Goal: Task Accomplishment & Management: Use online tool/utility

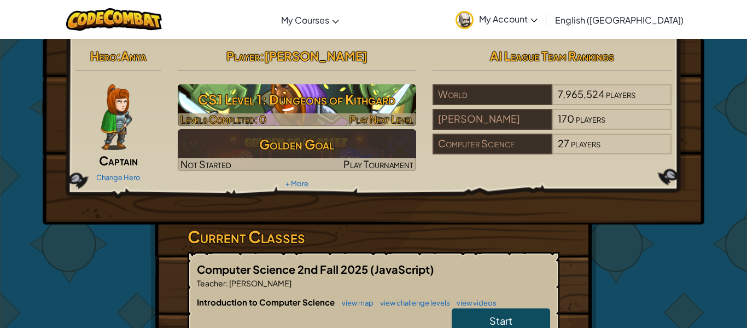
click at [293, 102] on h3 "CS1 Level 1: Dungeons of Kithgard" at bounding box center [297, 99] width 239 height 25
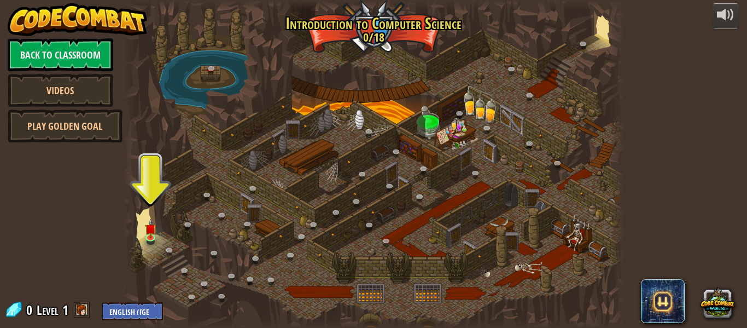
click at [149, 247] on div at bounding box center [373, 164] width 501 height 328
click at [187, 273] on link at bounding box center [188, 273] width 22 height 22
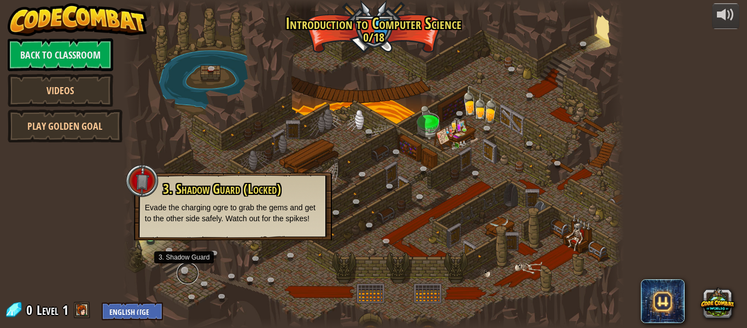
click at [185, 275] on link at bounding box center [188, 273] width 22 height 22
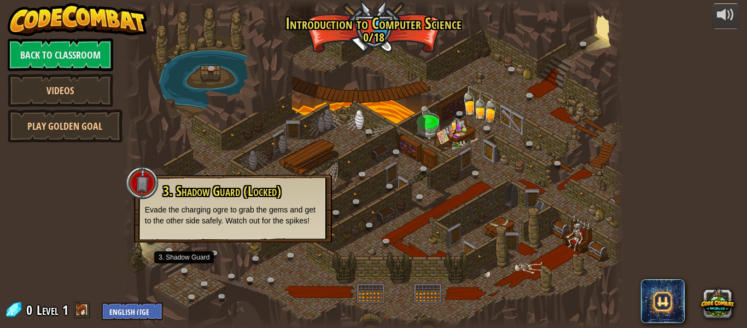
click at [347, 154] on div at bounding box center [373, 164] width 501 height 328
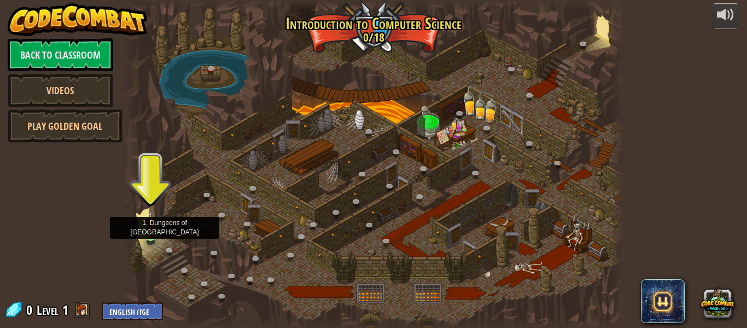
click at [150, 229] on img at bounding box center [150, 223] width 11 height 26
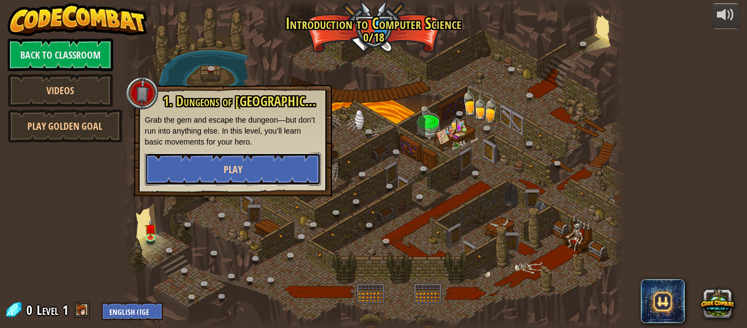
click at [212, 160] on button "Play" at bounding box center [233, 169] width 176 height 33
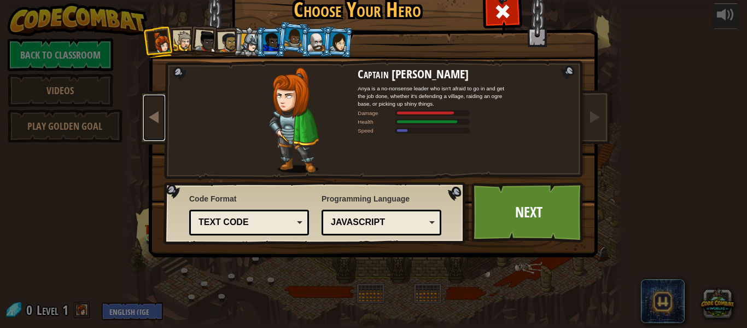
click at [148, 126] on link at bounding box center [154, 118] width 22 height 46
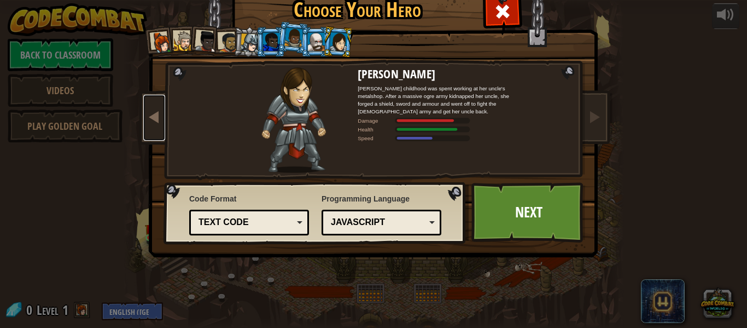
click at [143, 125] on link at bounding box center [154, 118] width 22 height 46
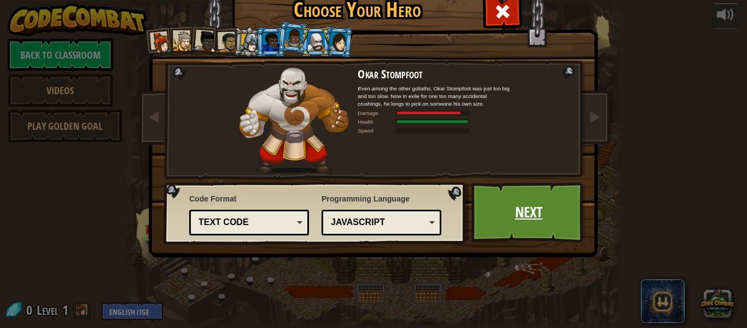
click at [506, 212] on link "Next" at bounding box center [529, 212] width 114 height 60
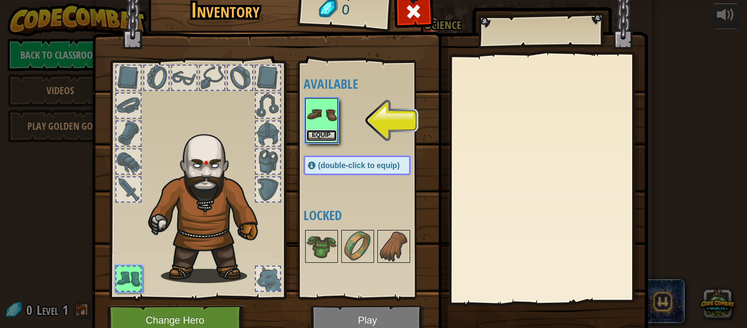
click at [328, 135] on button "Equip" at bounding box center [321, 135] width 31 height 11
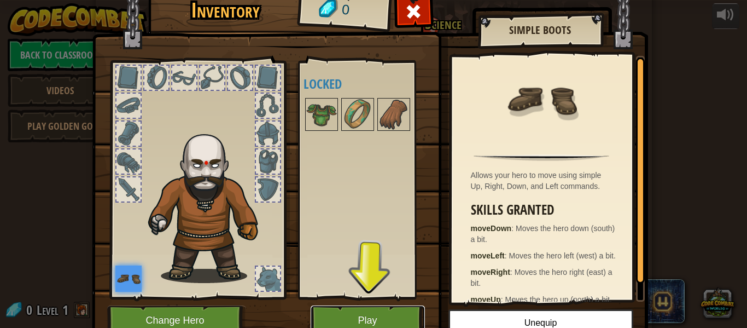
click at [327, 312] on button "Play" at bounding box center [368, 320] width 114 height 30
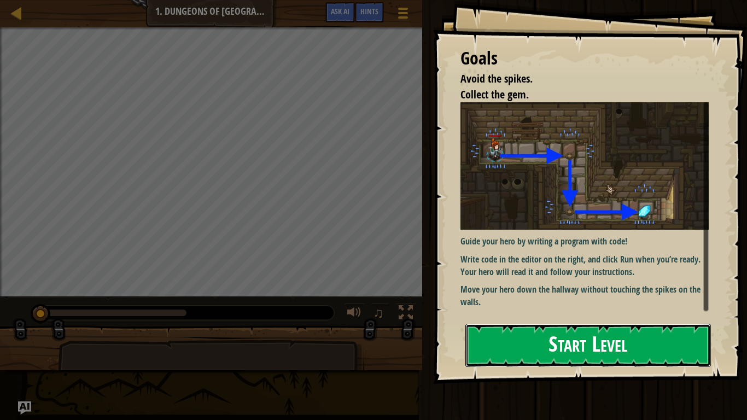
click at [515, 327] on button "Start Level" at bounding box center [589, 345] width 246 height 43
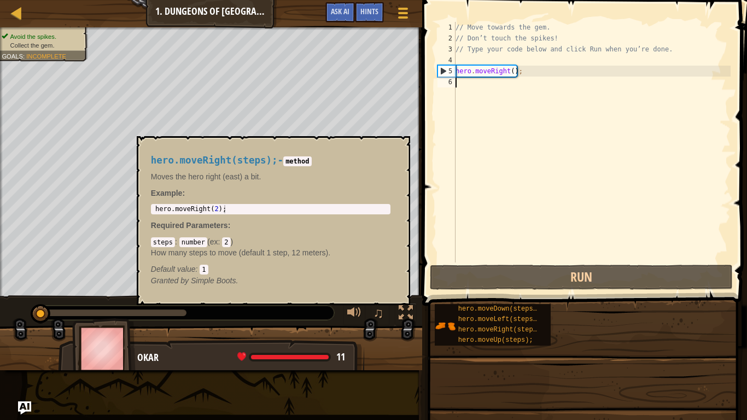
type textarea "y"
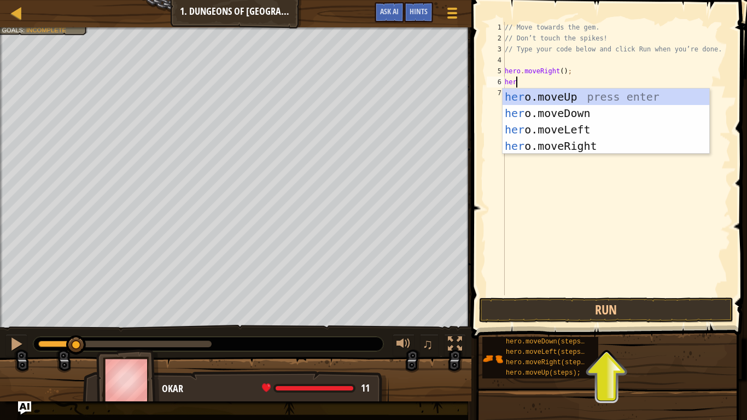
scroll to position [5, 2]
type textarea "[DOMAIN_NAME]"
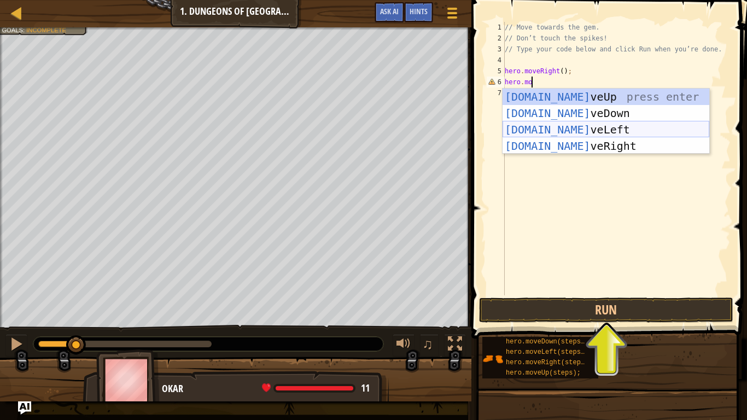
click at [566, 129] on div "[DOMAIN_NAME] veUp press enter [DOMAIN_NAME] veDown press enter [DOMAIN_NAME] v…" at bounding box center [606, 138] width 207 height 98
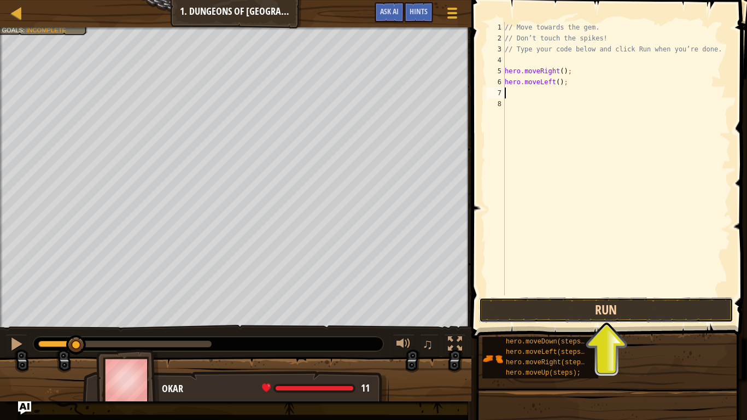
click at [626, 306] on button "Run" at bounding box center [606, 310] width 255 height 25
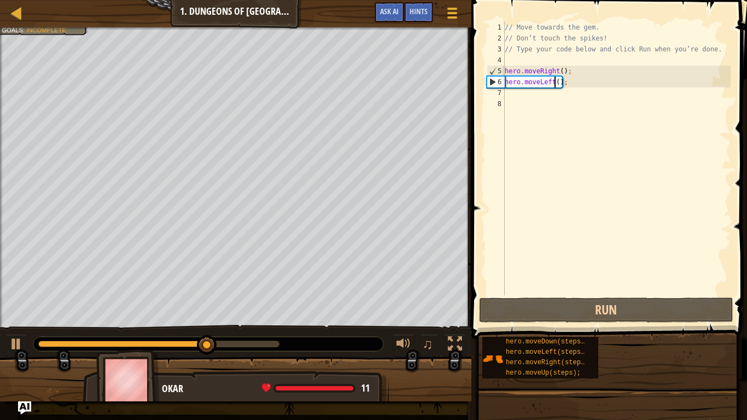
click at [555, 84] on div "// Move towards the gem. // Don’t touch the spikes! // Type your code below and…" at bounding box center [617, 169] width 228 height 295
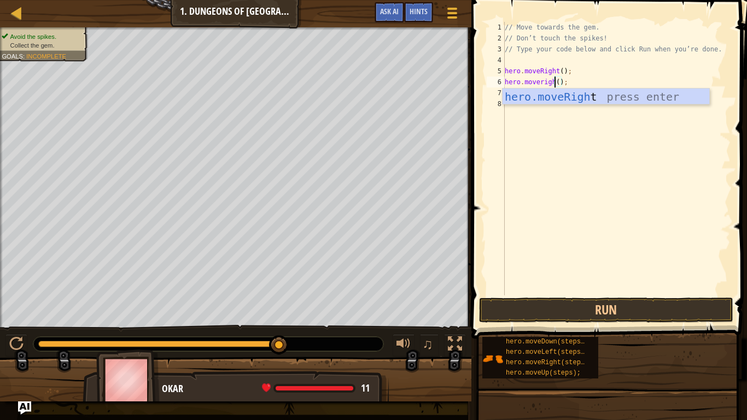
scroll to position [5, 8]
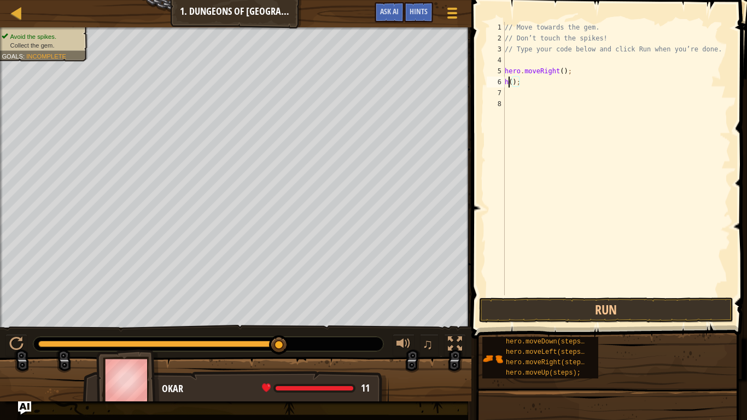
type textarea "();"
click at [528, 89] on div "// Move towards the gem. // Don’t touch the spikes! // Type your code below and…" at bounding box center [617, 169] width 228 height 295
click at [518, 87] on div "// Move towards the gem. // Don’t touch the spikes! // Type your code below and…" at bounding box center [617, 169] width 228 height 295
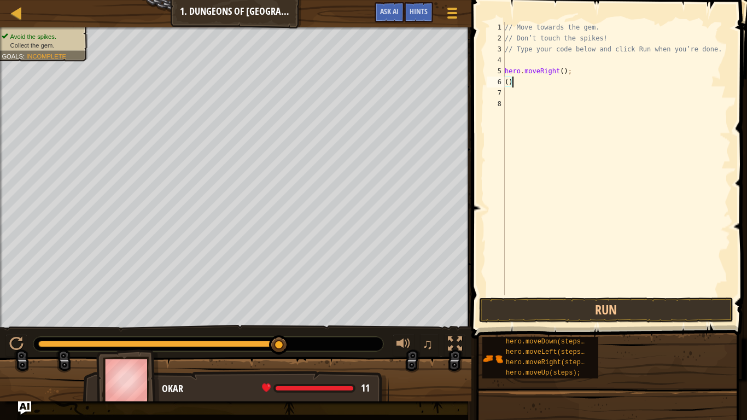
type textarea "("
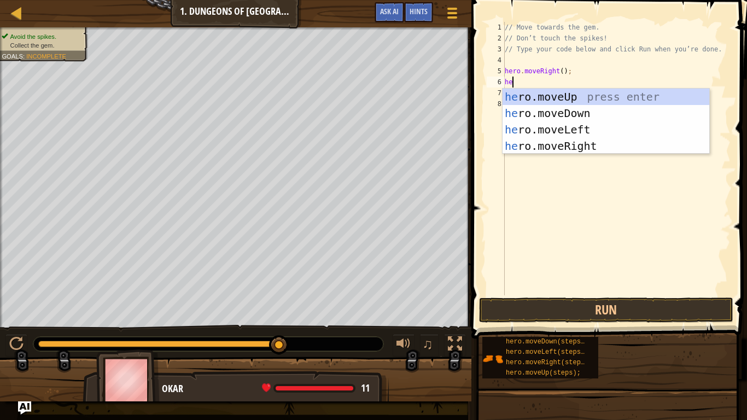
type textarea "her"
click at [546, 151] on div "her o.moveUp press enter her o.moveDown press enter her o.moveLeft press enter …" at bounding box center [606, 138] width 207 height 98
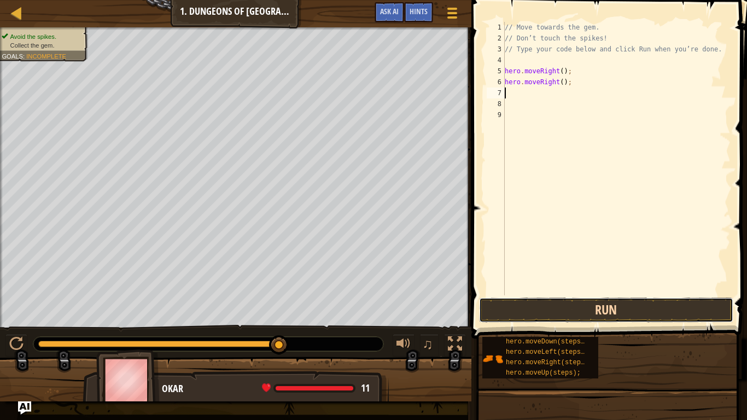
click at [562, 315] on button "Run" at bounding box center [606, 310] width 255 height 25
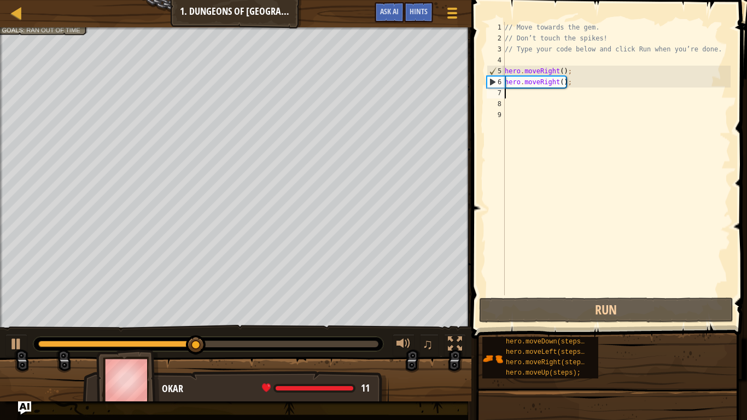
click at [553, 86] on div "// Move towards the gem. // Don’t touch the spikes! // Type your code below and…" at bounding box center [617, 169] width 228 height 295
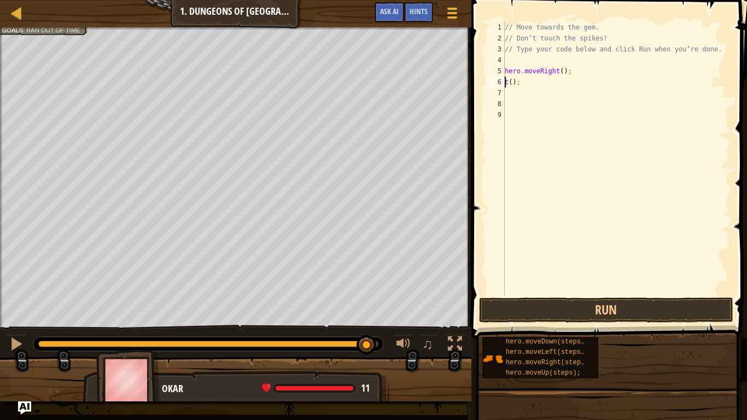
click at [521, 86] on div "// Move towards the gem. // Don’t touch the spikes! // Type your code below and…" at bounding box center [617, 169] width 228 height 295
type textarea "t"
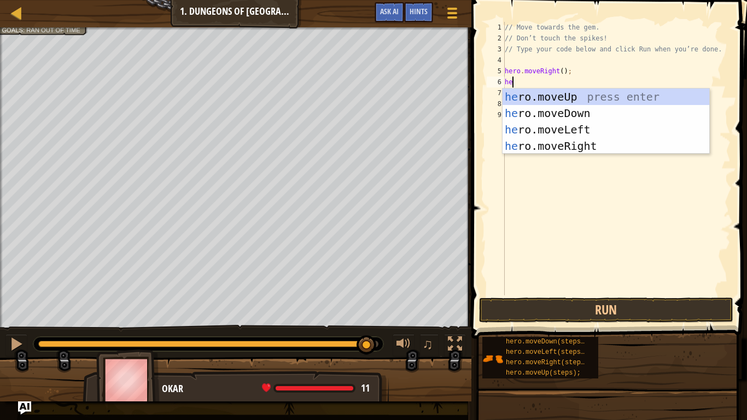
type textarea "her"
click at [531, 112] on div "her o.moveUp press enter her o.moveDown press enter her o.moveLeft press enter …" at bounding box center [606, 138] width 207 height 98
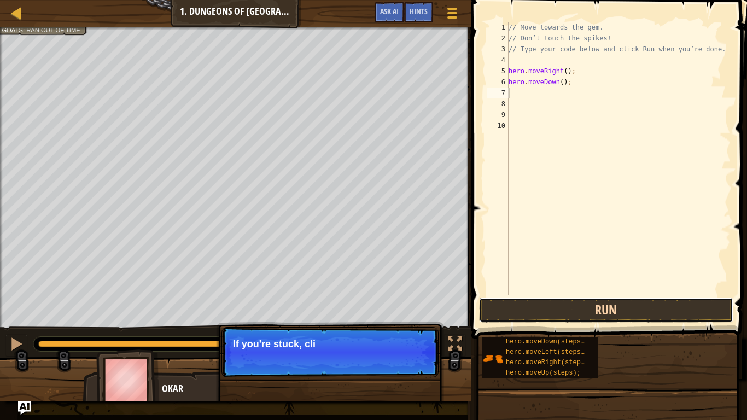
click at [536, 304] on button "Run" at bounding box center [606, 310] width 255 height 25
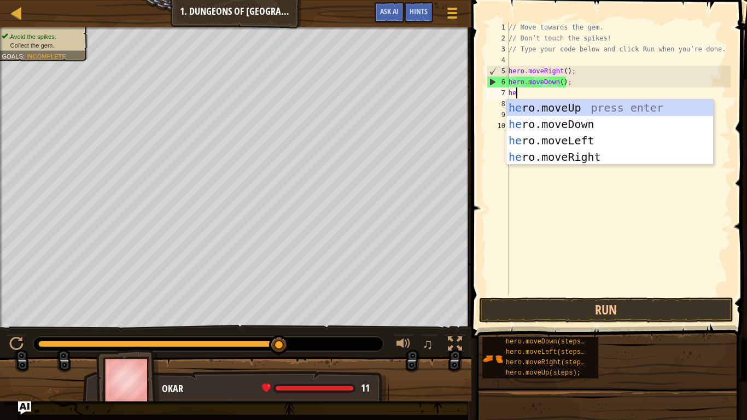
type textarea "her"
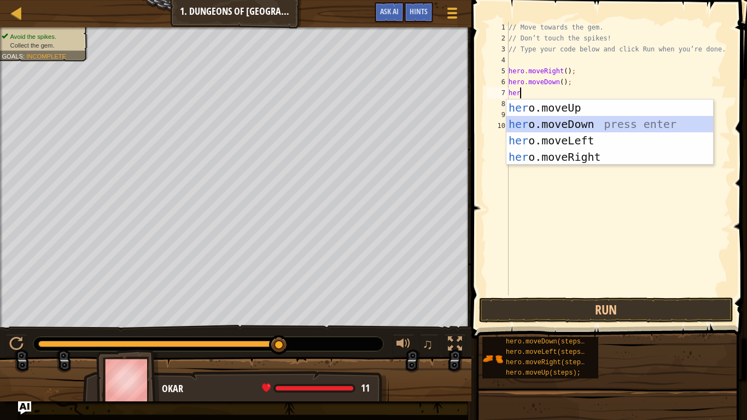
click at [546, 118] on div "her o.moveUp press enter her o.moveDown press enter her o.moveLeft press enter …" at bounding box center [610, 149] width 207 height 98
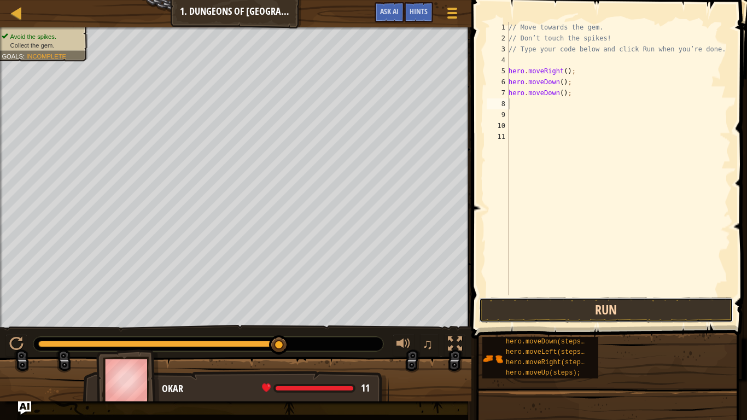
click at [531, 314] on button "Run" at bounding box center [606, 310] width 255 height 25
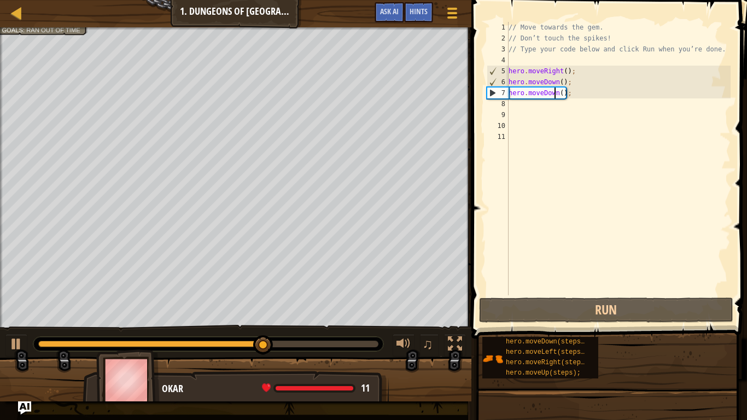
click at [555, 97] on div "// Move towards the gem. // Don’t touch the spikes! // Type your code below and…" at bounding box center [619, 169] width 224 height 295
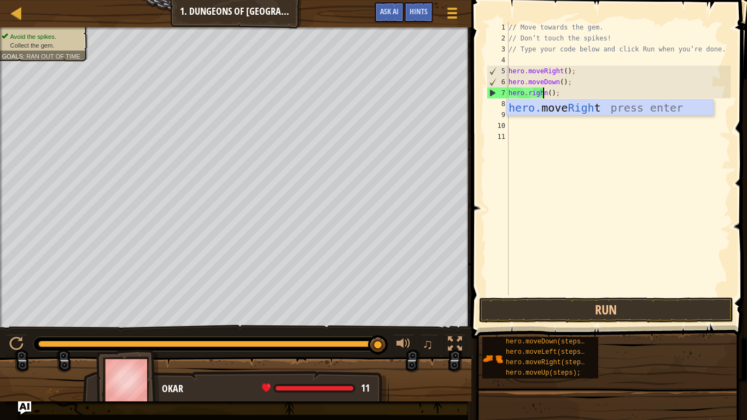
scroll to position [5, 5]
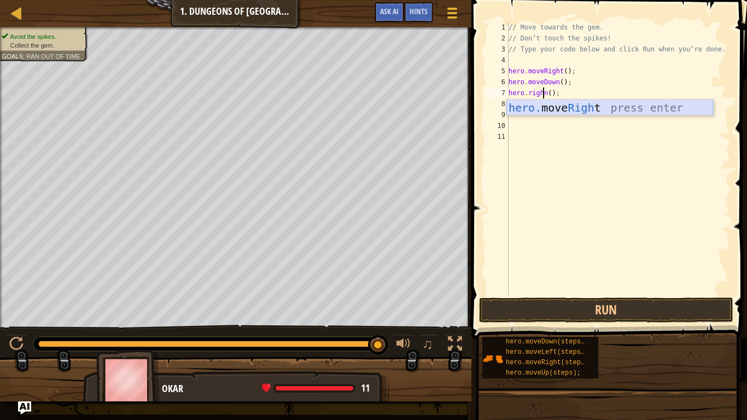
click at [555, 113] on div "hero. move Righ t press enter" at bounding box center [610, 124] width 207 height 49
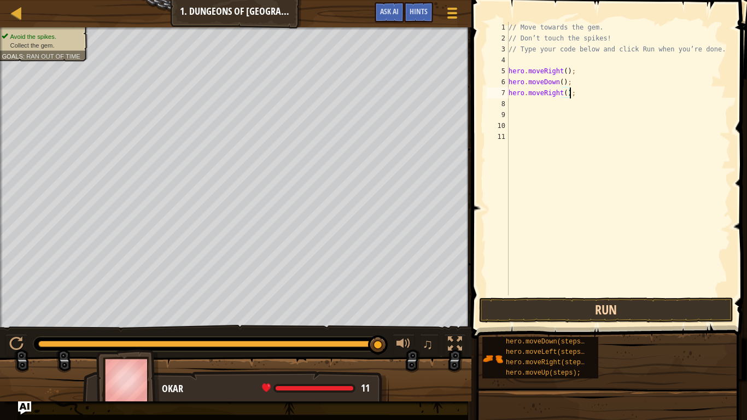
type textarea "hero.moveRight();"
click at [543, 321] on button "Run" at bounding box center [606, 310] width 255 height 25
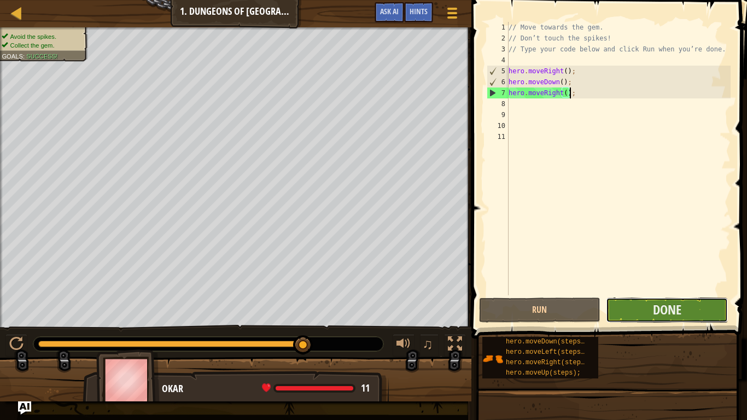
click at [623, 309] on button "Done" at bounding box center [667, 310] width 122 height 25
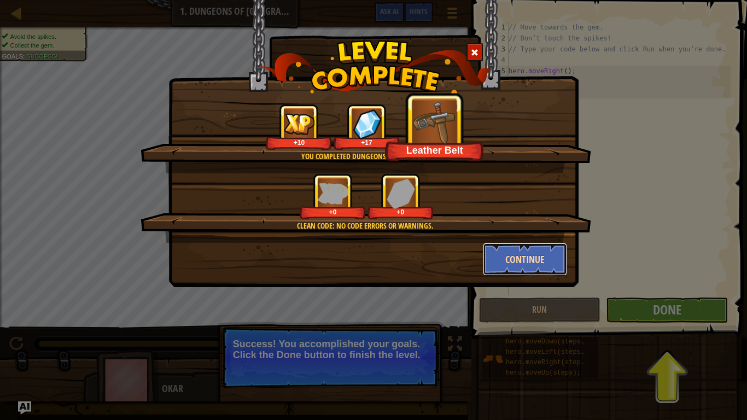
click at [510, 255] on button "Continue" at bounding box center [525, 259] width 85 height 33
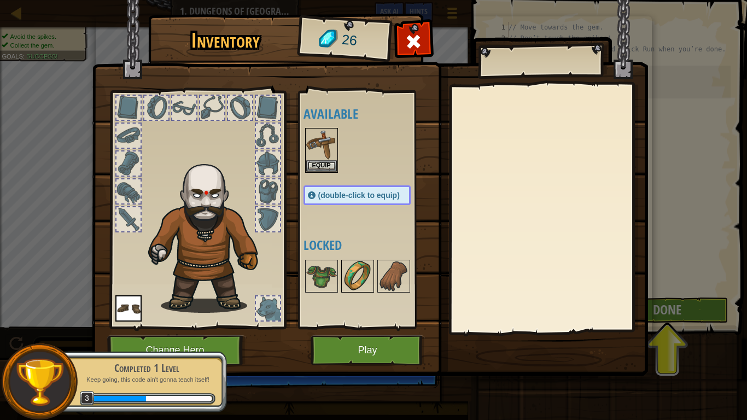
click at [346, 284] on img at bounding box center [357, 276] width 31 height 31
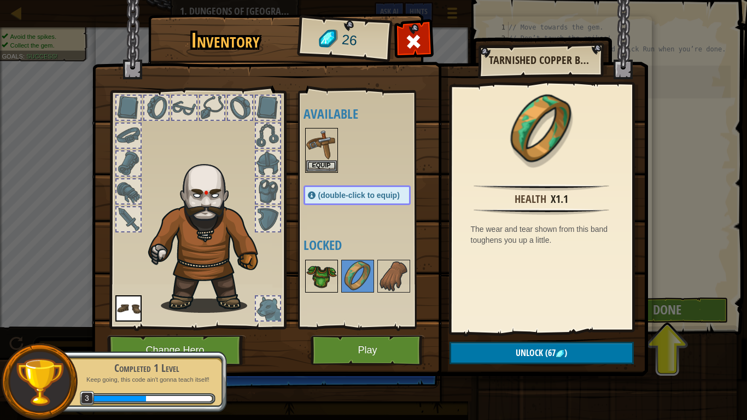
click at [334, 280] on img at bounding box center [321, 276] width 31 height 31
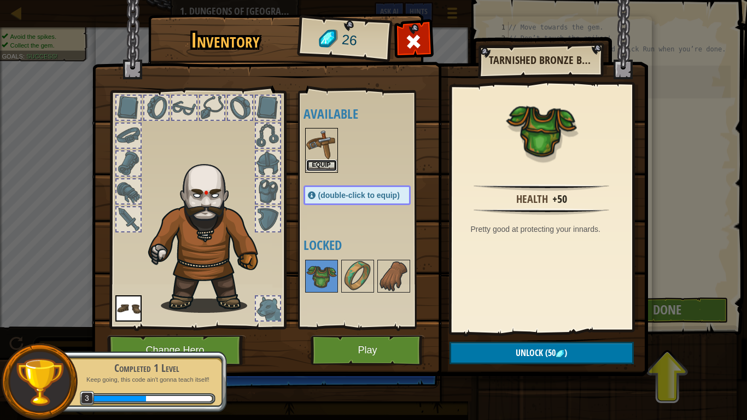
click at [322, 160] on button "Equip" at bounding box center [321, 165] width 31 height 11
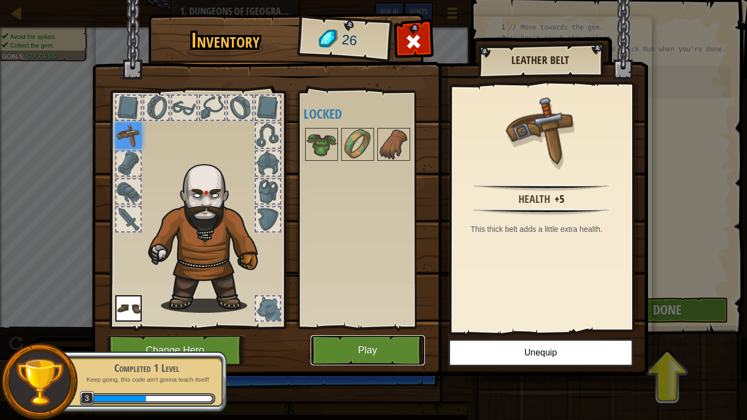
click at [358, 327] on button "Play" at bounding box center [368, 350] width 114 height 30
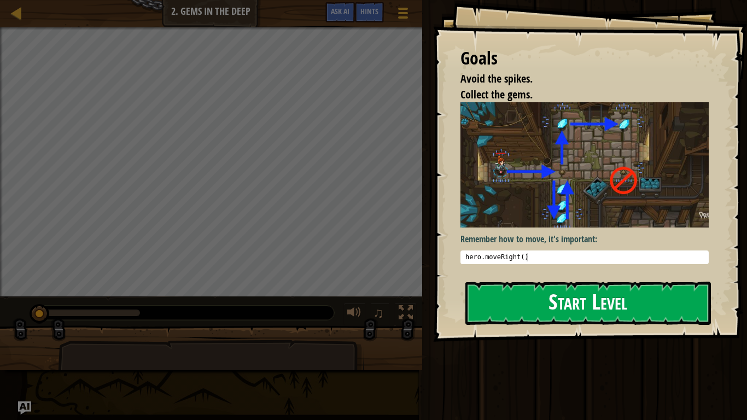
click at [536, 313] on button "Start Level" at bounding box center [589, 303] width 246 height 43
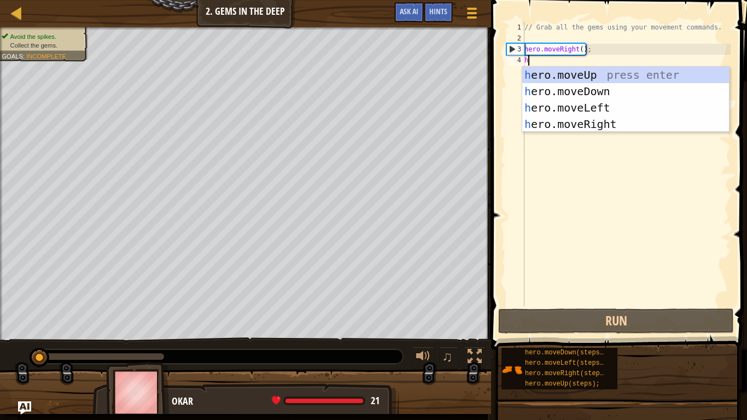
scroll to position [5, 0]
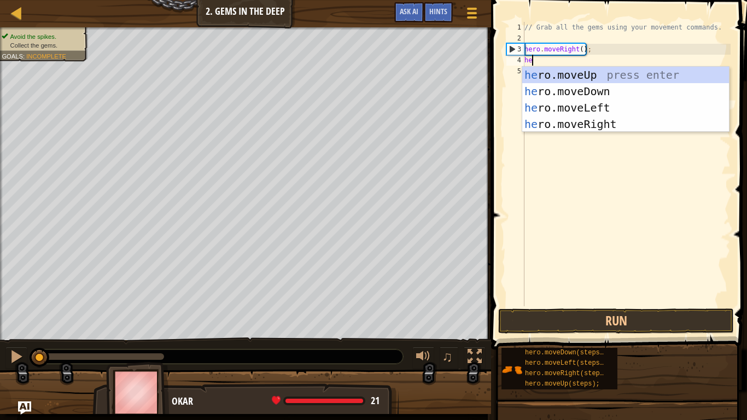
type textarea "her"
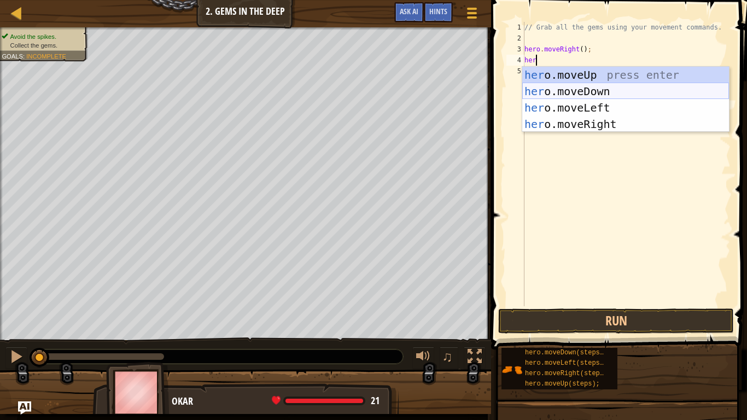
click at [583, 94] on div "her o.moveUp press enter her o.moveDown press enter her o.moveLeft press enter …" at bounding box center [625, 116] width 207 height 98
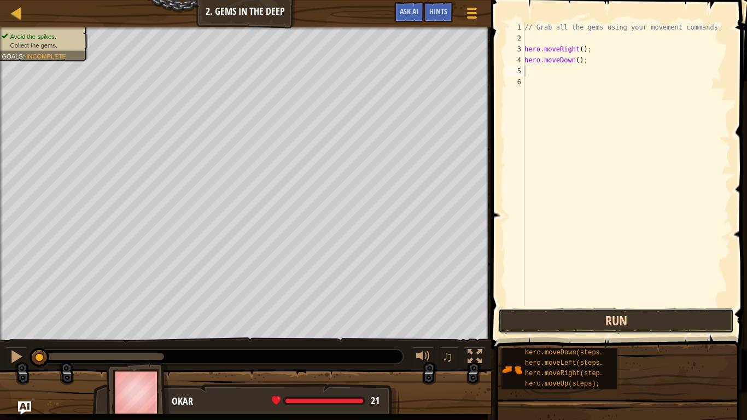
click at [551, 315] on button "Run" at bounding box center [616, 321] width 236 height 25
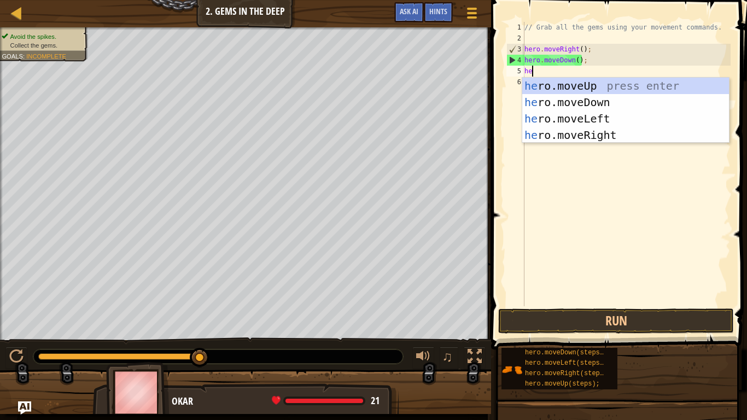
type textarea "her"
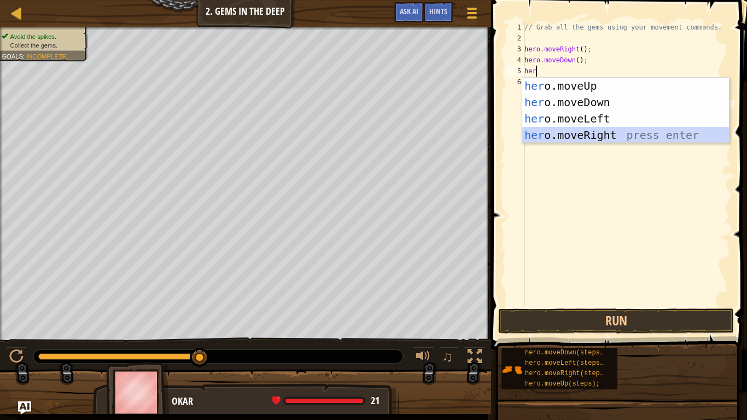
click at [567, 136] on div "her o.moveUp press enter her o.moveDown press enter her o.moveLeft press enter …" at bounding box center [625, 127] width 207 height 98
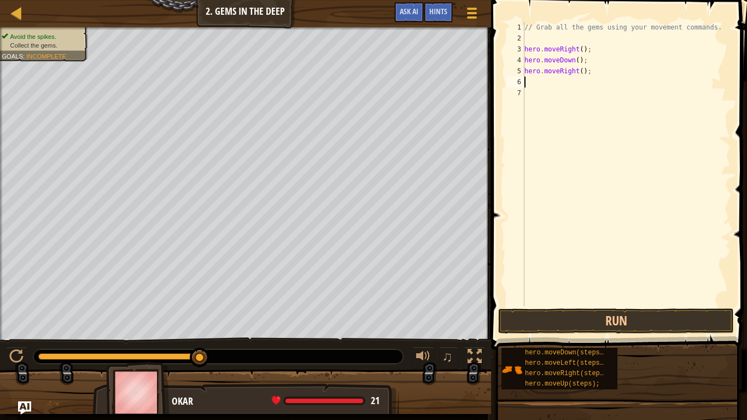
click at [563, 307] on span at bounding box center [620, 159] width 265 height 382
click at [559, 314] on button "Run" at bounding box center [616, 321] width 236 height 25
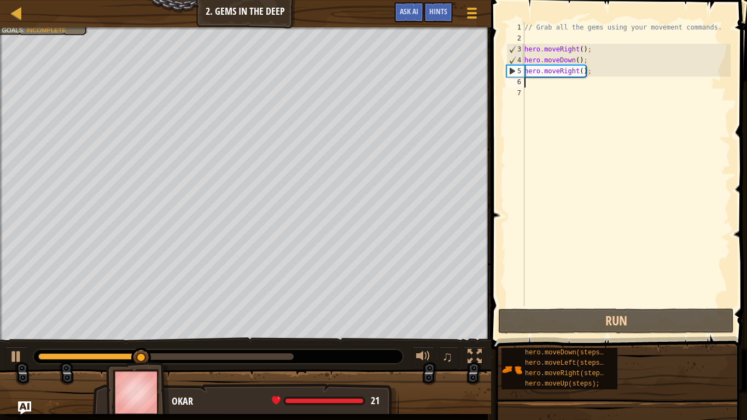
click at [574, 73] on div "// Grab all the gems using your movement commands. hero . moveRight ( ) ; hero …" at bounding box center [626, 175] width 208 height 306
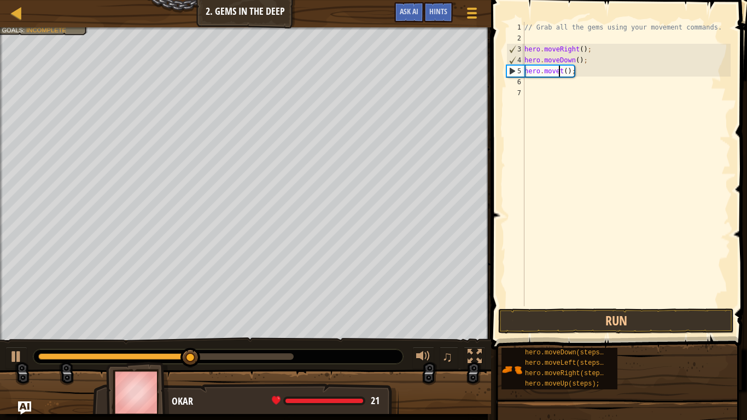
click at [563, 75] on div "// Grab all the gems using your movement commands. hero . moveRight ( ) ; hero …" at bounding box center [626, 175] width 208 height 306
click at [562, 75] on div "// Grab all the gems using your movement commands. hero . moveRight ( ) ; hero …" at bounding box center [626, 175] width 208 height 306
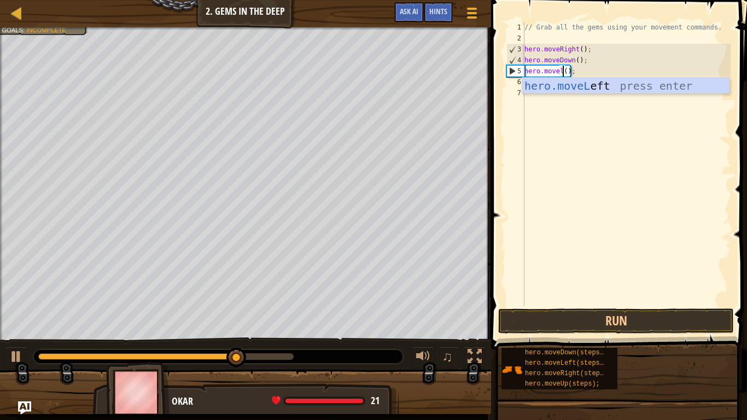
scroll to position [5, 5]
click at [563, 82] on div "hero.moveL eft press enter" at bounding box center [625, 102] width 207 height 49
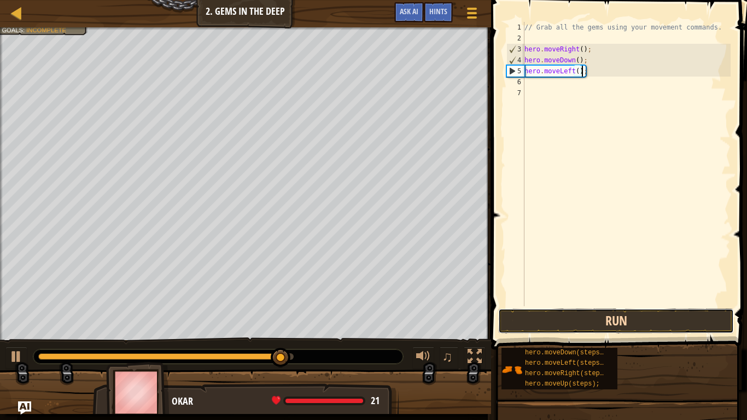
click at [524, 309] on button "Run" at bounding box center [616, 321] width 236 height 25
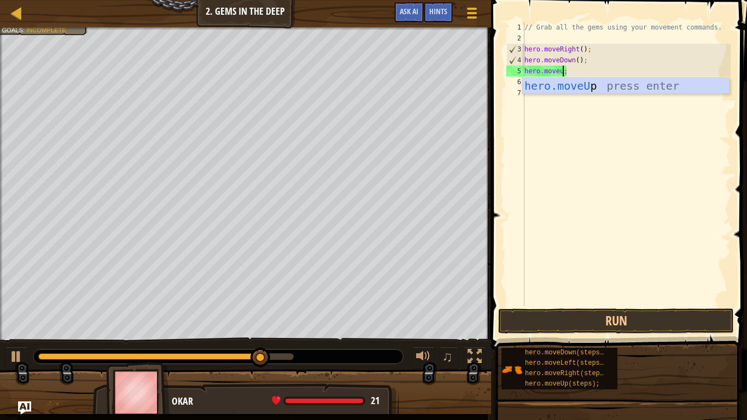
scroll to position [5, 6]
click at [582, 85] on div "hero.moveUp press enter" at bounding box center [625, 102] width 207 height 49
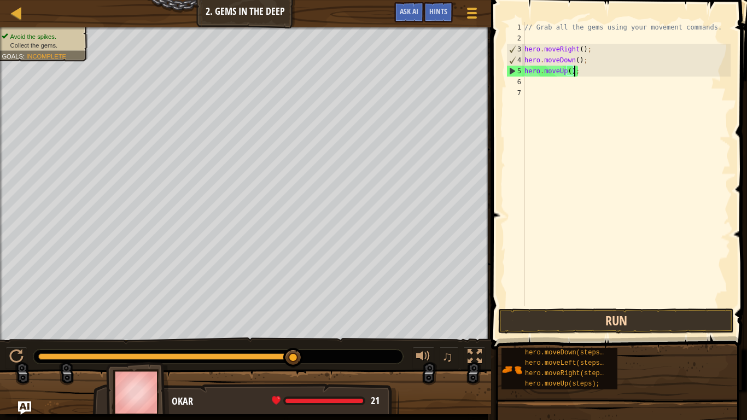
type textarea "hero.moveUp();"
click at [557, 326] on button "Run" at bounding box center [616, 321] width 236 height 25
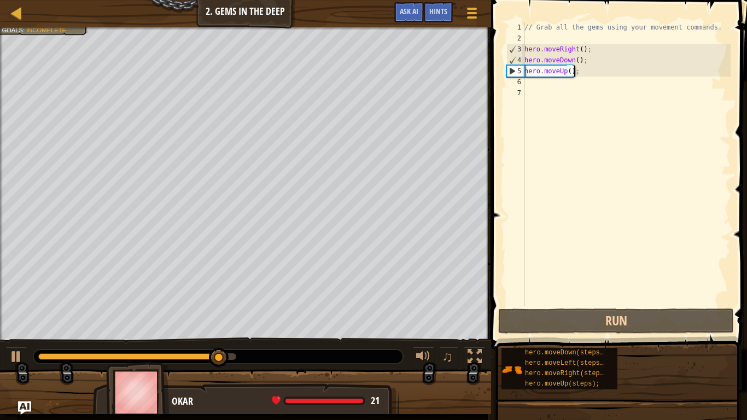
click at [533, 88] on div "// Grab all the gems using your movement commands. hero . moveRight ( ) ; hero …" at bounding box center [626, 175] width 208 height 306
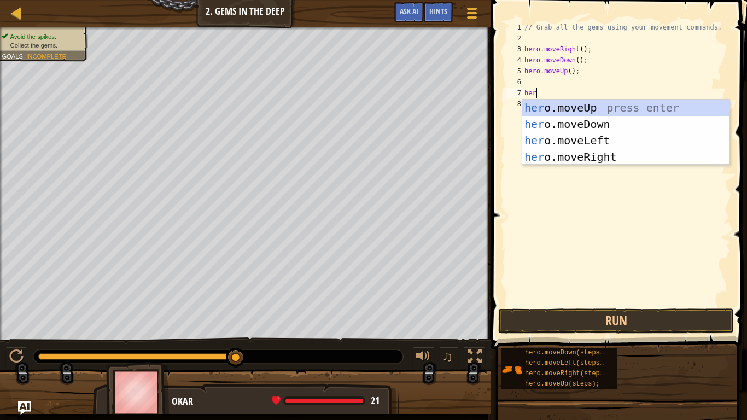
scroll to position [5, 1]
type textarea "hero"
click at [547, 107] on div "hero .moveUp press enter hero .moveDown press enter hero .moveLeft press enter …" at bounding box center [625, 149] width 207 height 98
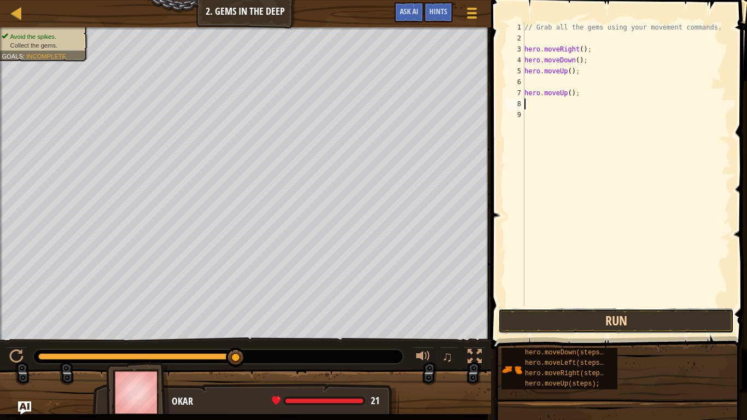
click at [532, 327] on button "Run" at bounding box center [616, 321] width 236 height 25
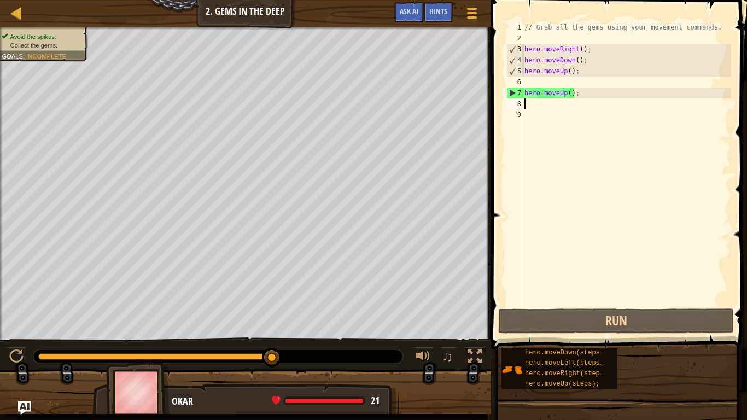
click at [592, 97] on div "// Grab all the gems using your movement commands. hero . moveRight ( ) ; hero …" at bounding box center [626, 175] width 208 height 306
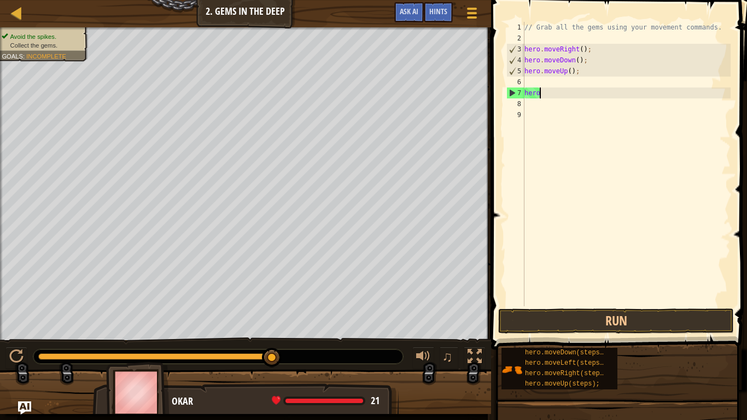
type textarea "h"
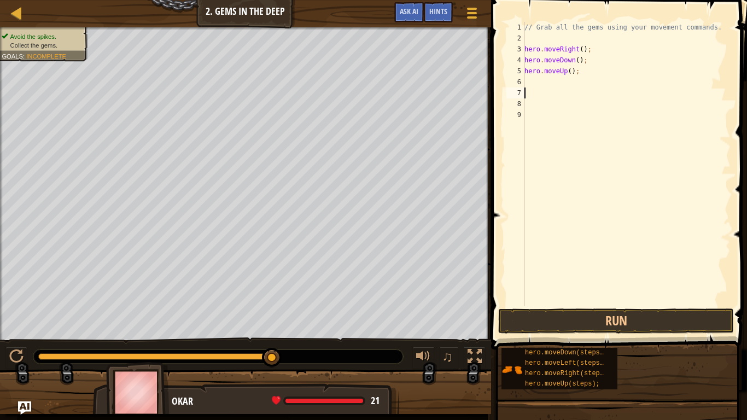
type textarea "h"
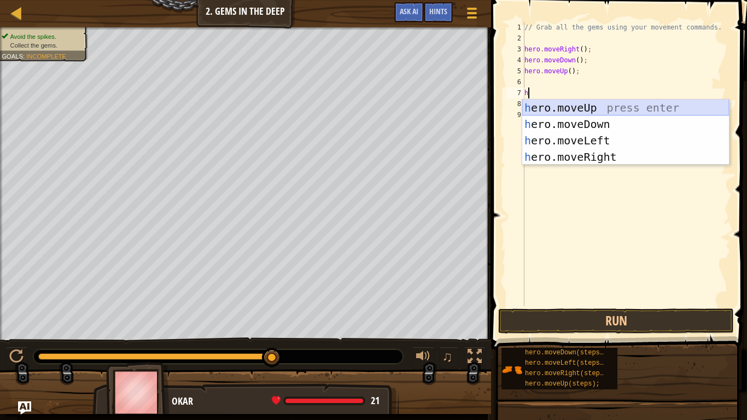
click at [577, 104] on div "h ero.moveUp press enter h ero.moveDown press enter h ero.moveLeft press enter …" at bounding box center [625, 149] width 207 height 98
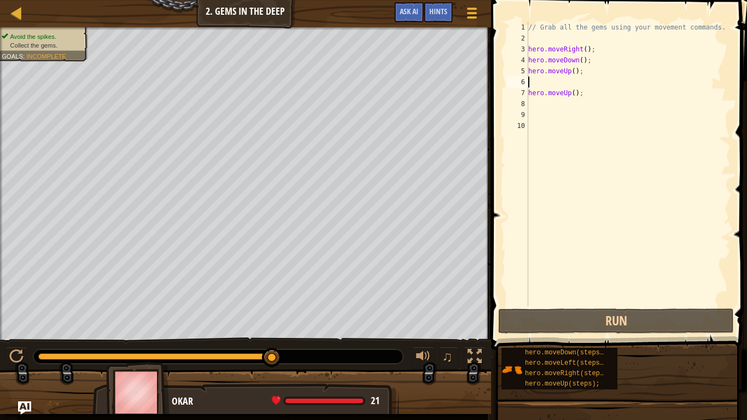
click at [536, 86] on div "// Grab all the gems using your movement commands. hero . moveRight ( ) ; hero …" at bounding box center [628, 175] width 205 height 306
click at [537, 106] on div "// Grab all the gems using your movement commands. hero . moveRight ( ) ; hero …" at bounding box center [628, 175] width 205 height 306
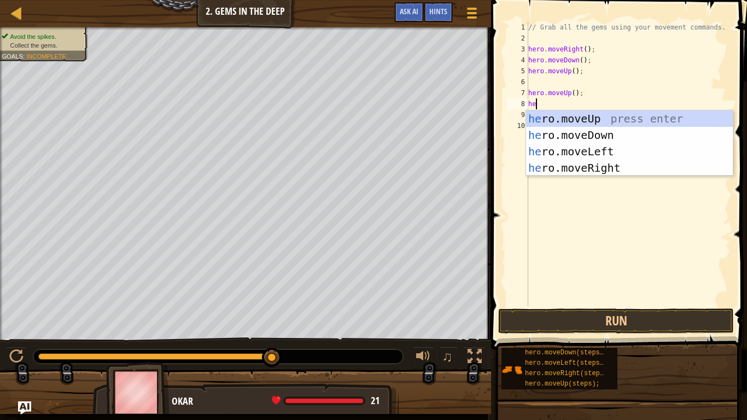
type textarea "her"
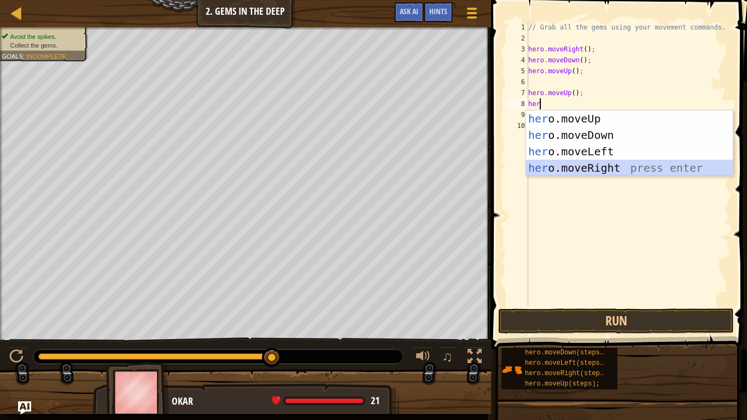
click at [561, 160] on div "her o.moveUp press enter her o.moveDown press enter her o.moveLeft press enter …" at bounding box center [629, 160] width 207 height 98
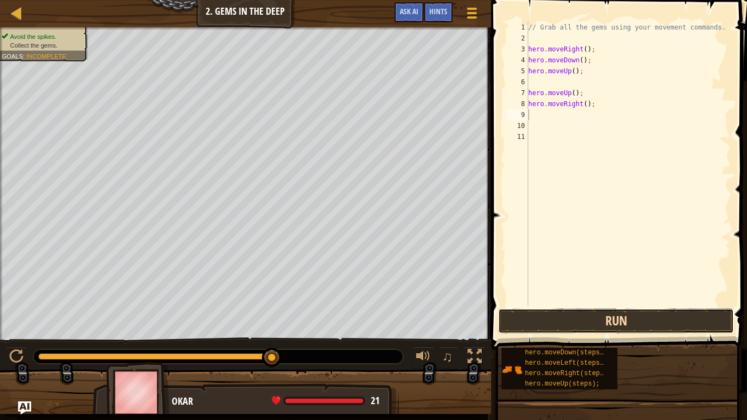
click at [551, 322] on button "Run" at bounding box center [616, 321] width 236 height 25
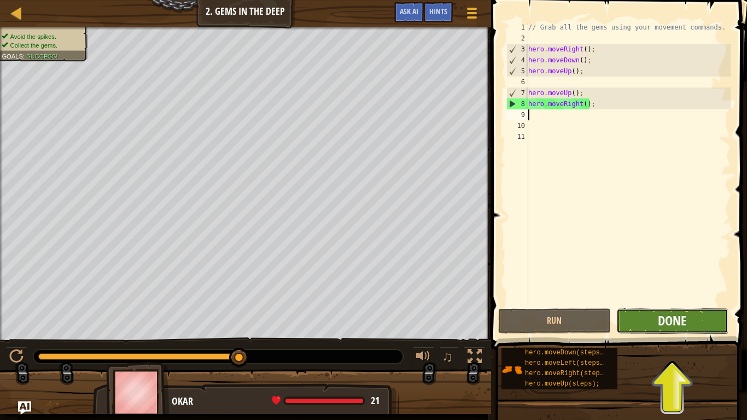
click at [660, 327] on span "Done" at bounding box center [672, 321] width 28 height 18
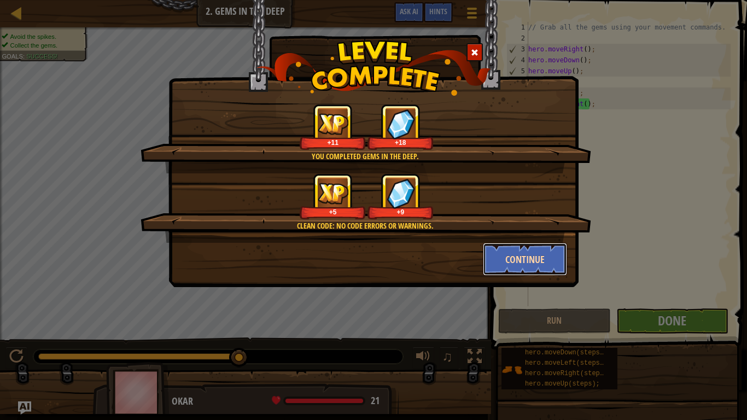
click at [531, 258] on button "Continue" at bounding box center [525, 259] width 85 height 33
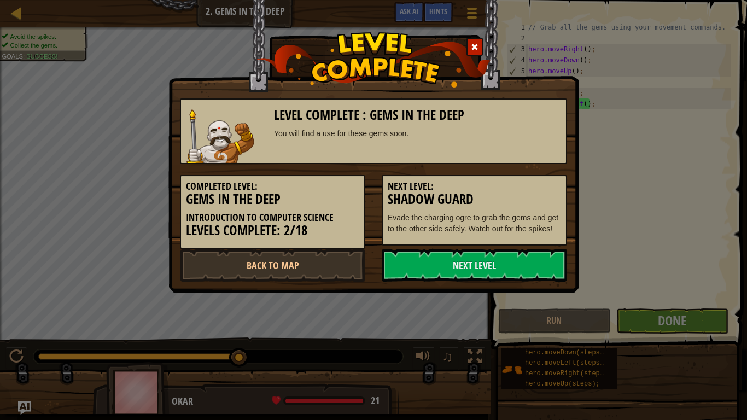
click at [532, 264] on link "Next Level" at bounding box center [474, 265] width 185 height 33
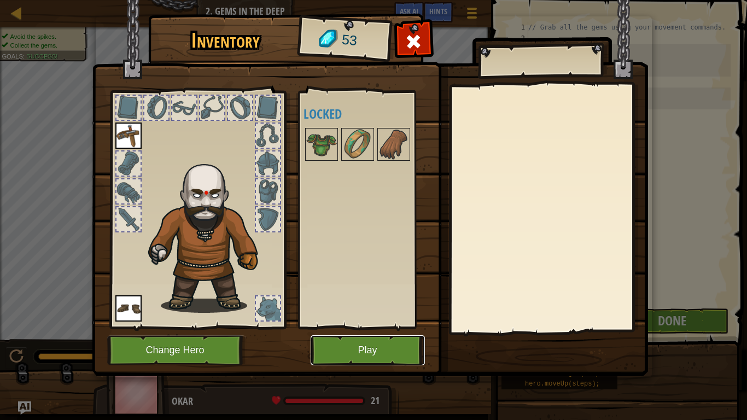
click at [344, 327] on button "Play" at bounding box center [368, 350] width 114 height 30
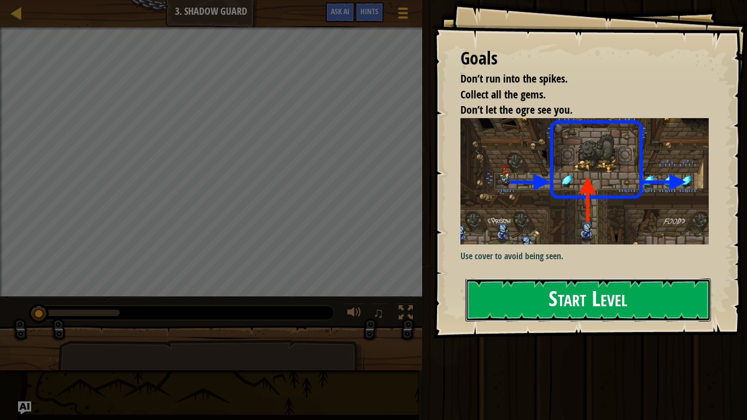
click at [495, 311] on button "Start Level" at bounding box center [589, 299] width 246 height 43
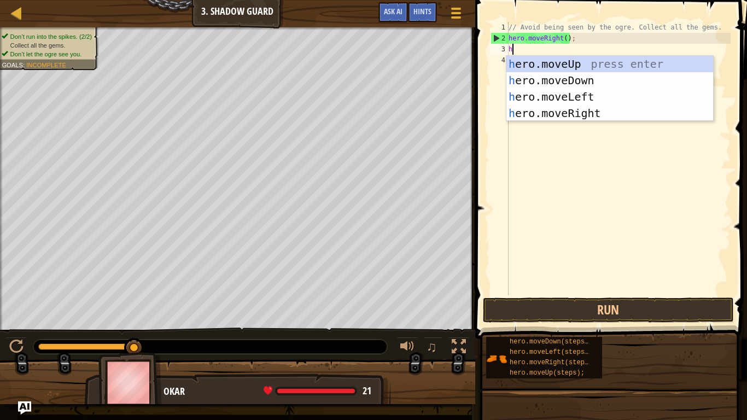
scroll to position [5, 0]
type textarea "her"
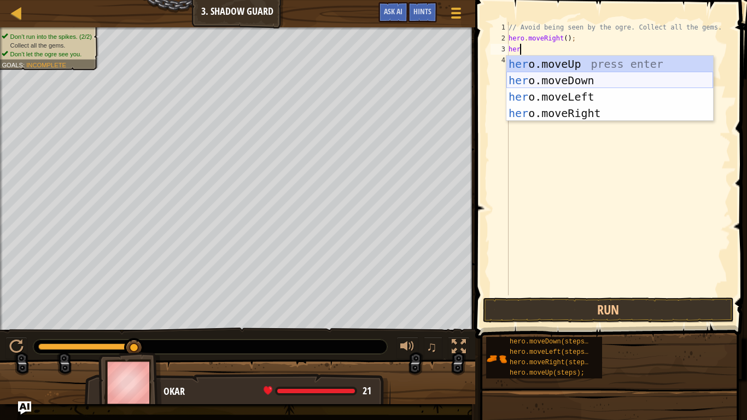
click at [564, 76] on div "her o.moveUp press enter her o.moveDown press enter her o.moveLeft press enter …" at bounding box center [610, 105] width 207 height 98
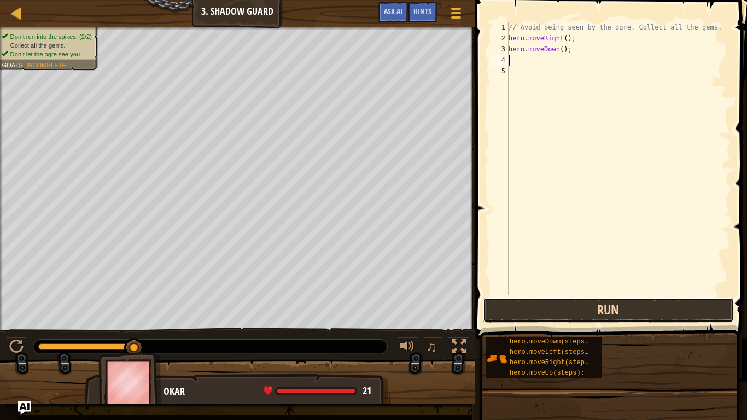
click at [528, 310] on button "Run" at bounding box center [608, 310] width 251 height 25
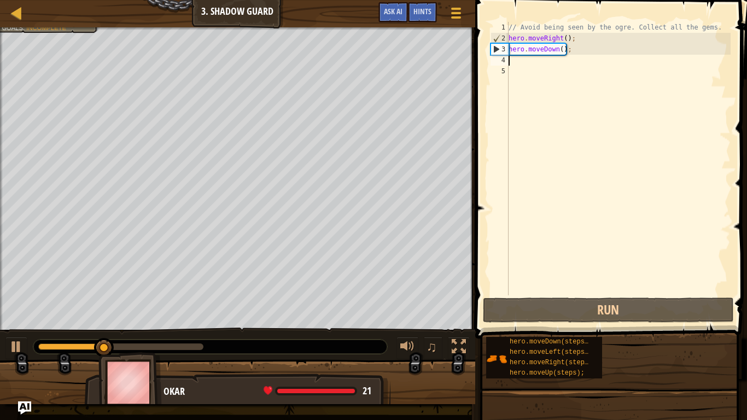
click at [560, 52] on div "// Avoid being seen by the ogre. Collect all the gems. hero . moveRight ( ) ; h…" at bounding box center [619, 169] width 224 height 295
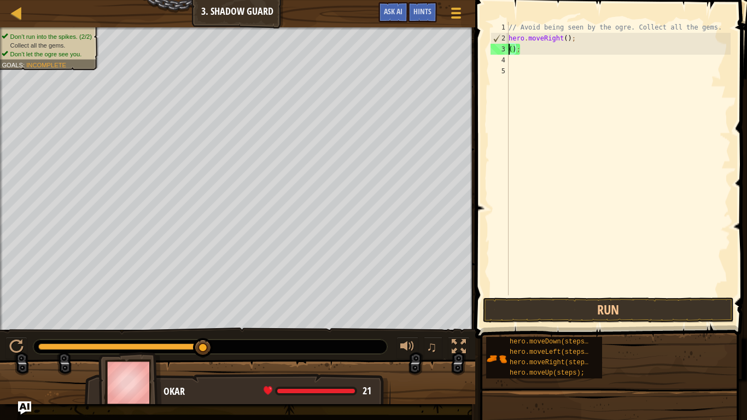
click at [527, 54] on div "// Avoid being seen by the ogre. Collect all the gems. hero . moveRight ( ) ; (…" at bounding box center [619, 169] width 224 height 295
type textarea "("
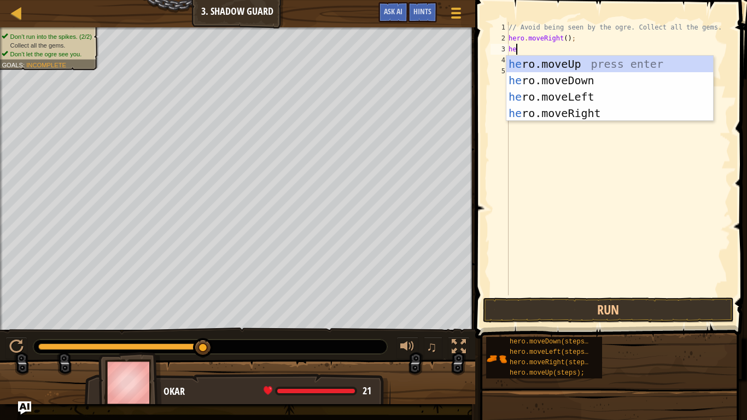
type textarea "her"
click at [538, 109] on div "her o.moveUp press enter her o.moveDown press enter her o.moveLeft press enter …" at bounding box center [610, 105] width 207 height 98
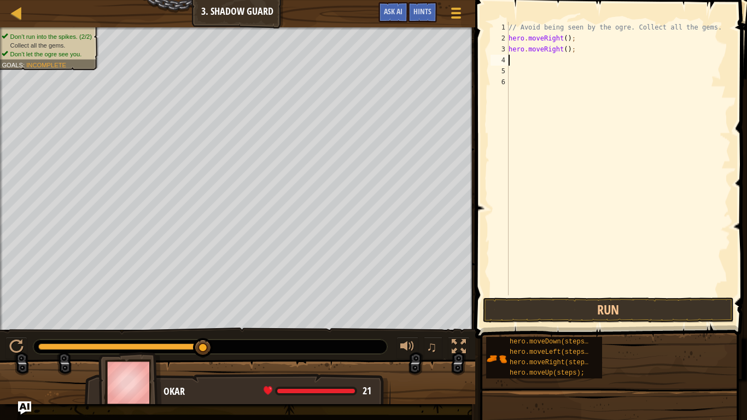
scroll to position [5, 0]
click at [543, 309] on button "Run" at bounding box center [608, 310] width 251 height 25
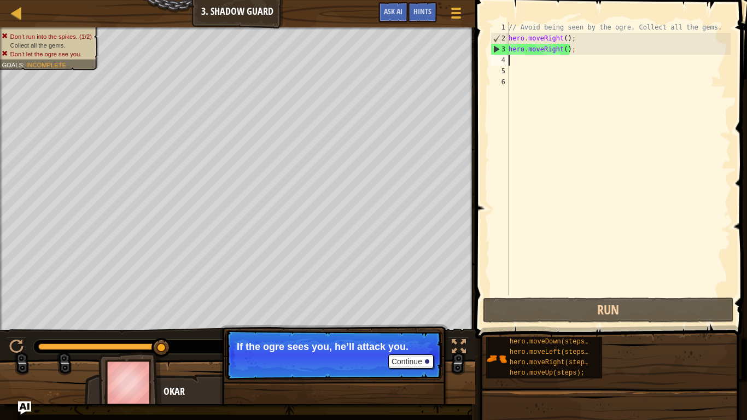
click at [551, 56] on div "// Avoid being seen by the ogre. Collect all the gems. hero . moveRight ( ) ; h…" at bounding box center [619, 169] width 224 height 295
click at [561, 54] on div "// Avoid being seen by the ogre. Collect all the gems. hero . moveRight ( ) ; h…" at bounding box center [619, 169] width 224 height 295
type textarea "hero.moveRight();"
click at [568, 55] on div "// Avoid being seen by the ogre. Collect all the gems. hero . moveRight ( ) ; h…" at bounding box center [619, 169] width 224 height 295
click at [571, 55] on div "// Avoid being seen by the ogre. Collect all the gems. hero . moveRight ( ) ; h…" at bounding box center [619, 169] width 224 height 295
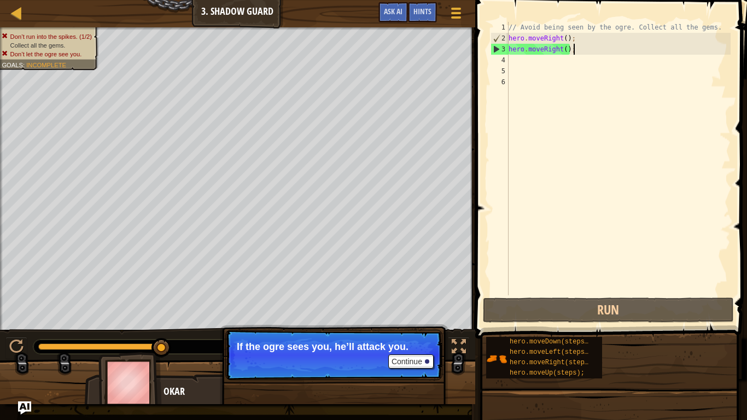
click at [578, 54] on div "// Avoid being seen by the ogre. Collect all the gems. hero . moveRight ( ) ; h…" at bounding box center [619, 169] width 224 height 295
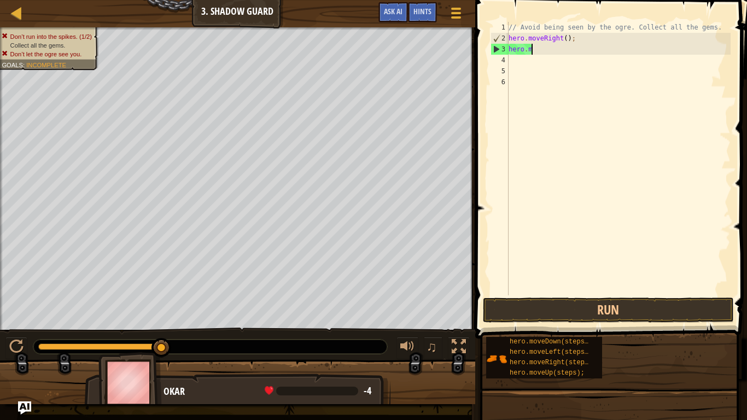
type textarea "h"
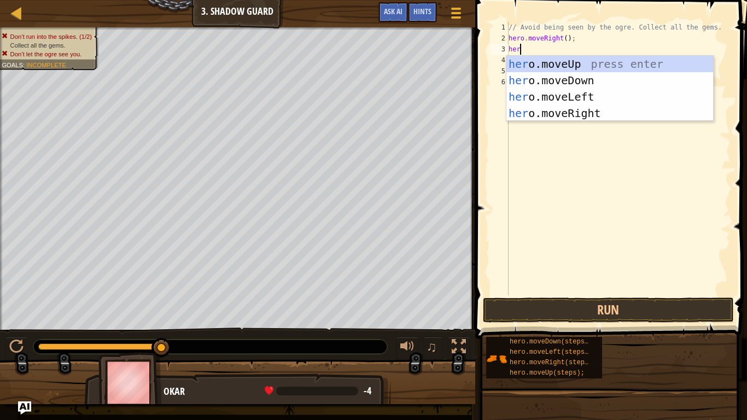
type textarea "hero"
click at [578, 91] on div "hero .moveUp press enter hero .moveDown press enter hero .moveLeft press enter …" at bounding box center [610, 105] width 207 height 98
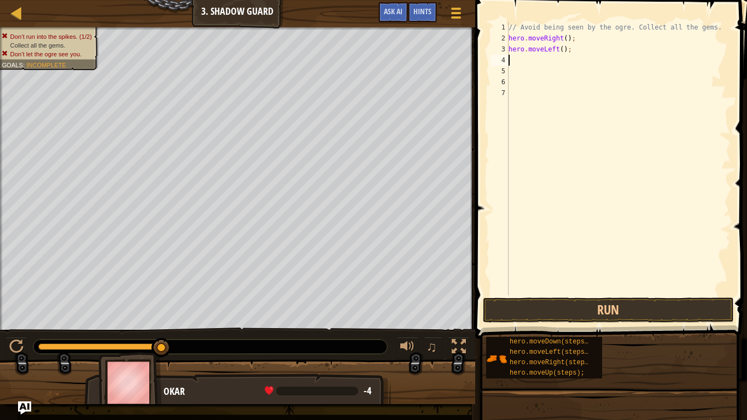
scroll to position [5, 0]
click at [559, 300] on button "Run" at bounding box center [608, 310] width 251 height 25
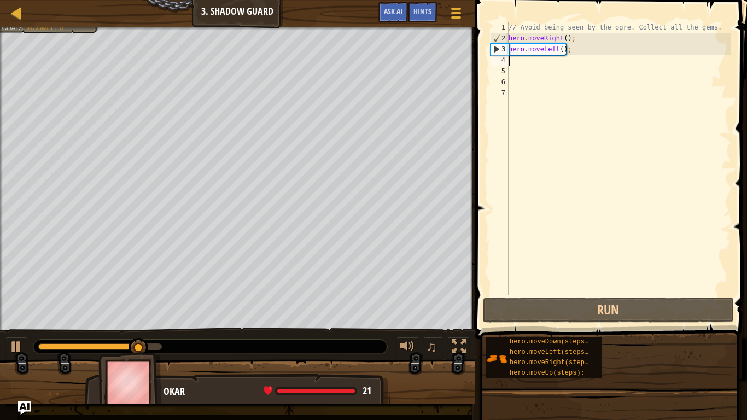
click at [560, 55] on div "// Avoid being seen by the ogre. Collect all the gems. hero . moveRight ( ) ; h…" at bounding box center [619, 169] width 224 height 295
click at [559, 55] on div "// Avoid being seen by the ogre. Collect all the gems. hero . moveRight ( ) ; h…" at bounding box center [619, 169] width 224 height 295
click at [556, 54] on div "// Avoid being seen by the ogre. Collect all the gems. hero . moveRight ( ) ; h…" at bounding box center [619, 169] width 224 height 295
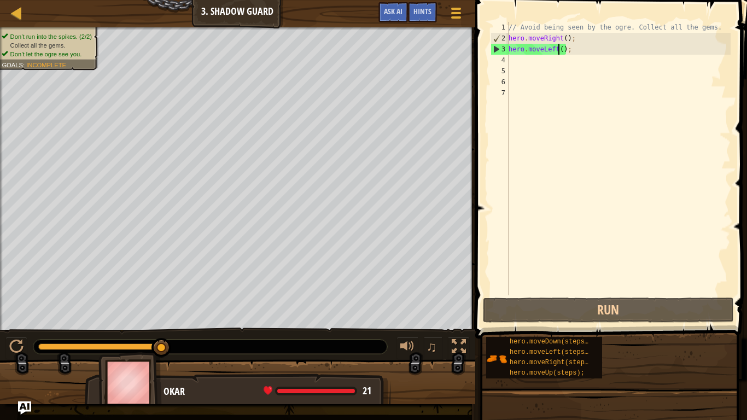
click at [559, 50] on div "// Avoid being seen by the ogre. Collect all the gems. hero . moveRight ( ) ; h…" at bounding box center [619, 169] width 224 height 295
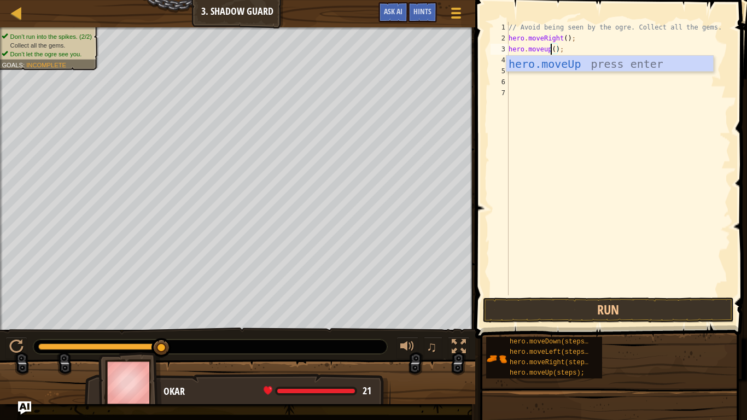
scroll to position [5, 6]
click at [566, 58] on div "hero.moveUp press enter" at bounding box center [610, 80] width 207 height 49
type textarea "hero.moveUp;"
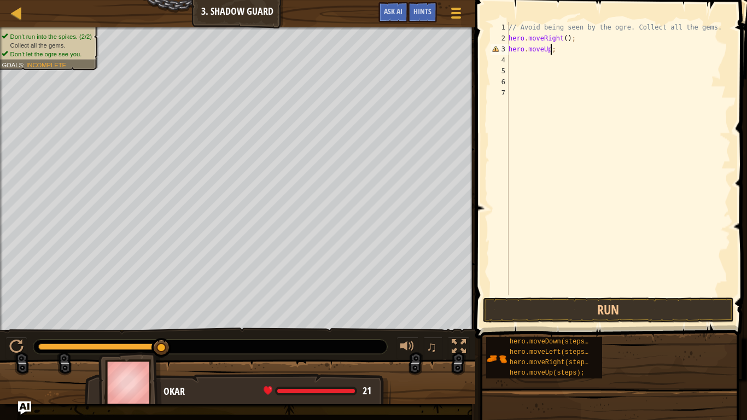
click at [516, 65] on div "// Avoid being seen by the ogre. Collect all the gems. hero . moveRight ( ) ; h…" at bounding box center [619, 169] width 224 height 295
click at [562, 51] on div "// Avoid being seen by the ogre. Collect all the gems. hero . moveRight ( ) ; h…" at bounding box center [619, 169] width 224 height 295
type textarea "h"
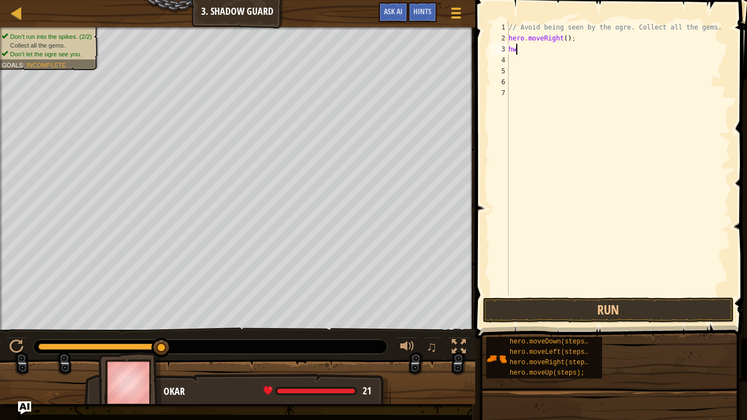
type textarea "h"
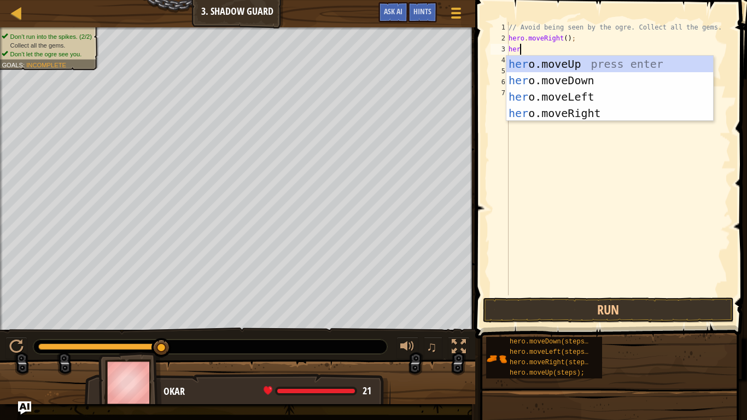
type textarea "herp"
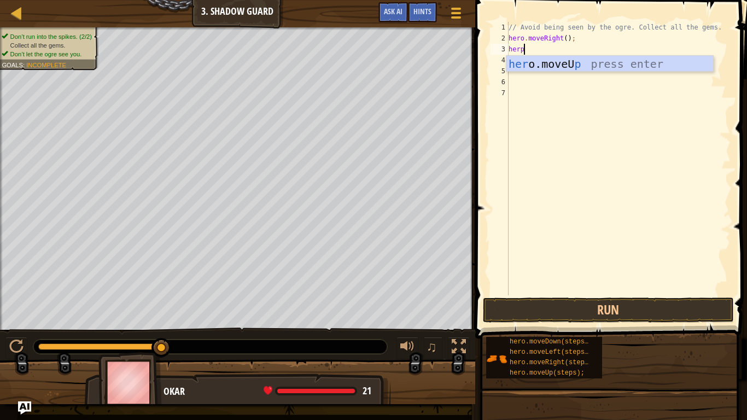
scroll to position [5, 2]
click at [571, 65] on div "her o.moveU p press enter" at bounding box center [610, 80] width 207 height 49
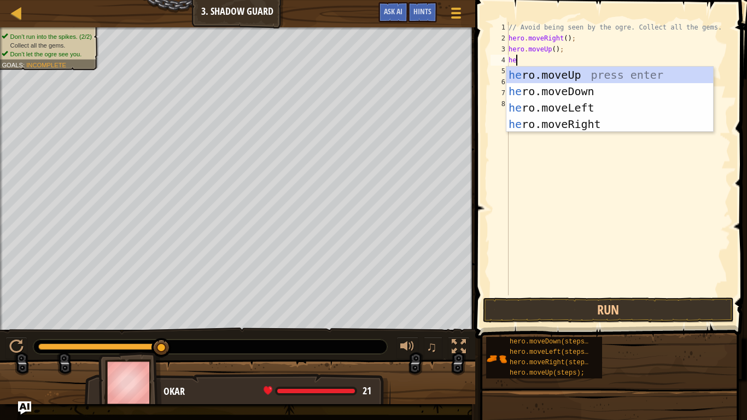
scroll to position [5, 1]
click at [538, 65] on div "// Avoid being seen by the ogre. Collect all the gems. hero . moveRight ( ) ; h…" at bounding box center [619, 169] width 224 height 295
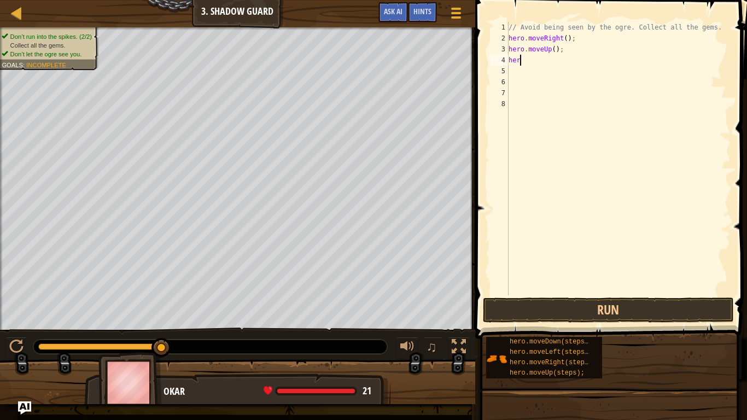
type textarea "hero"
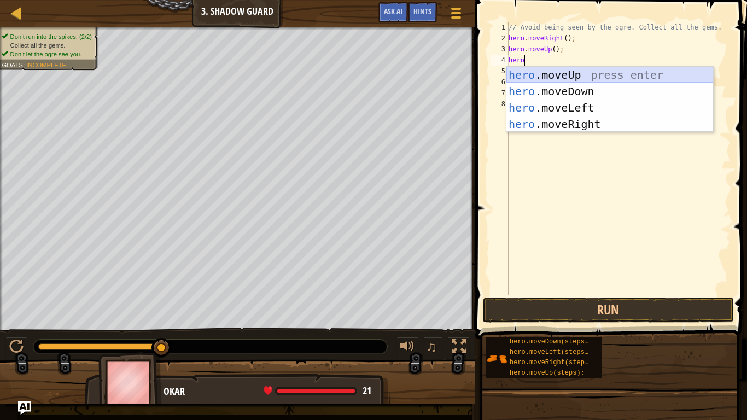
click at [531, 74] on div "hero .moveUp press enter hero .moveDown press enter hero .moveLeft press enter …" at bounding box center [610, 116] width 207 height 98
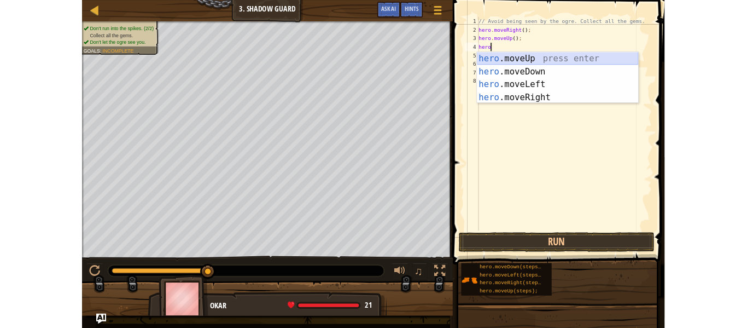
scroll to position [5, 0]
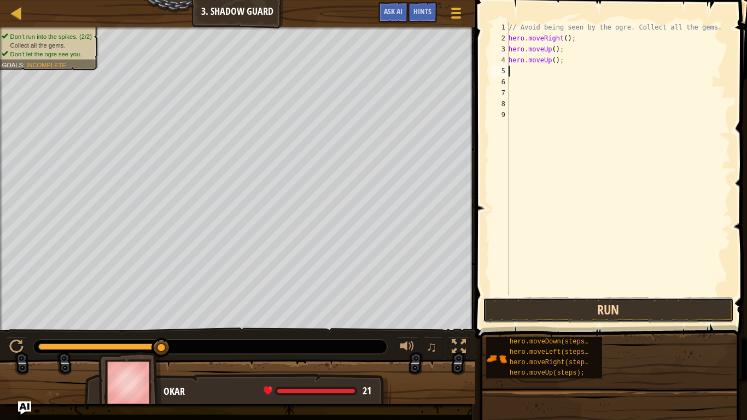
click at [497, 301] on button "Run" at bounding box center [608, 310] width 251 height 25
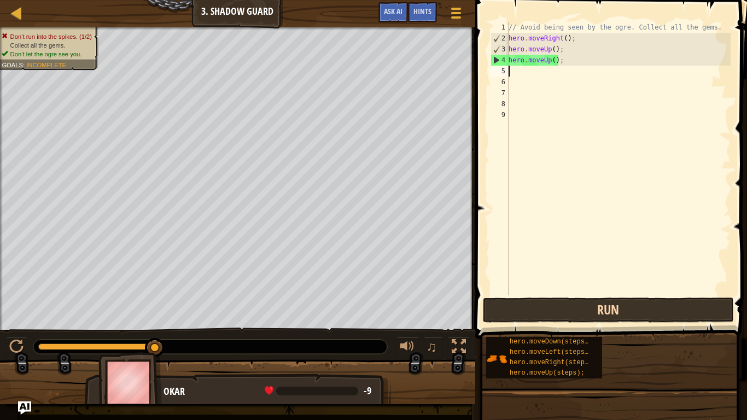
type textarea "hero.moveUp();"
type textarea "// Avoid being seen by the ogre. Collect all the gems."
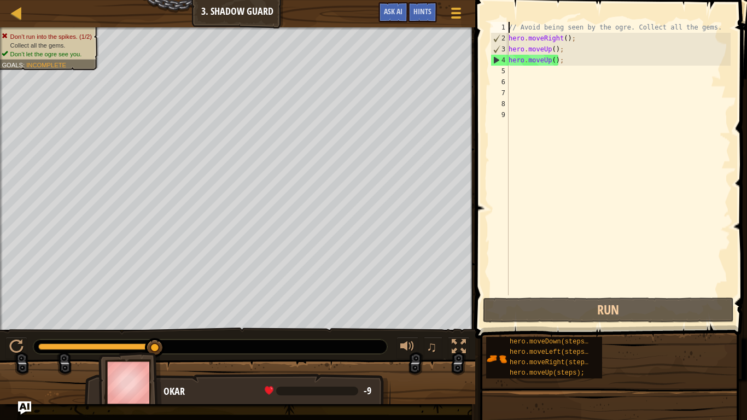
click at [557, 122] on div "// Avoid being seen by the ogre. Collect all the gems. hero . moveRight ( ) ; h…" at bounding box center [619, 169] width 224 height 295
type textarea "hero.moveUp();"
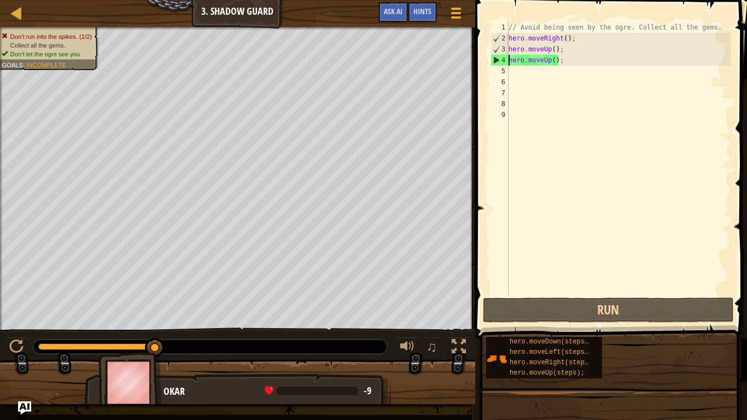
type textarea "hero.moveUp();"
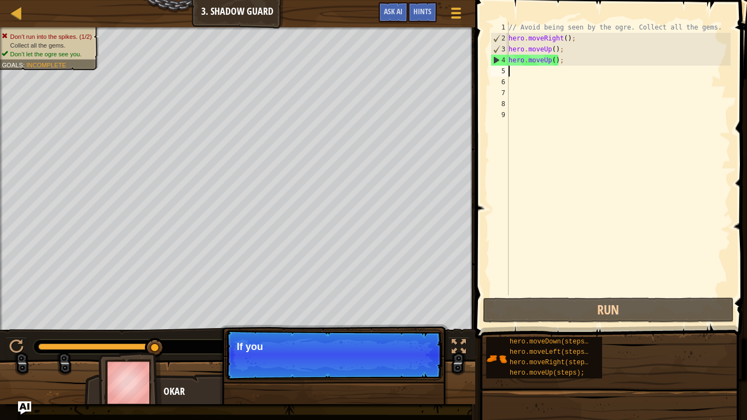
type textarea "hero.moveUp();"
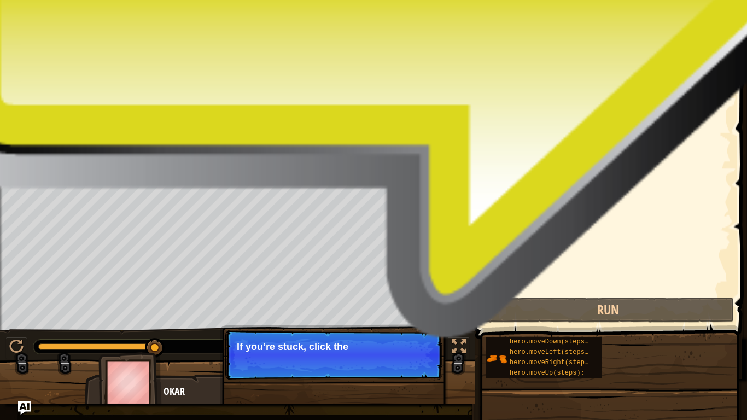
type textarea "hero.moveUp();"
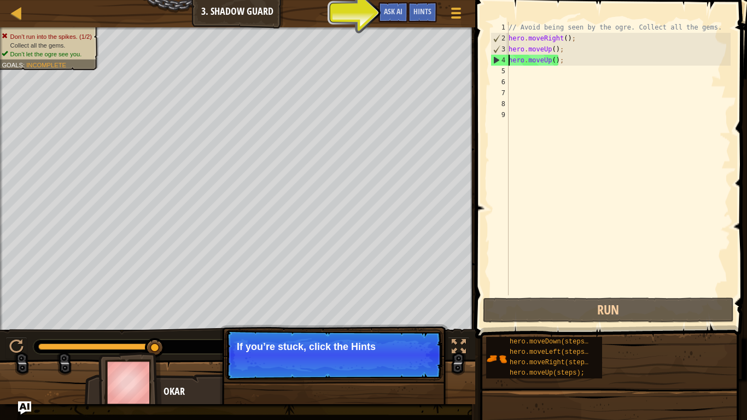
type textarea "hero.moveUp();"
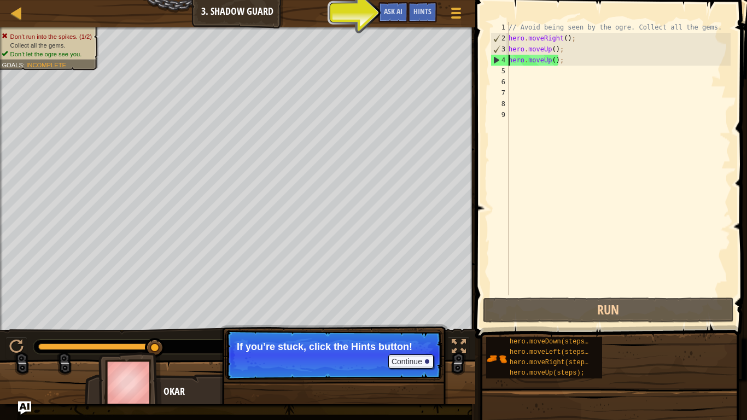
type textarea "hero.moveUp();"
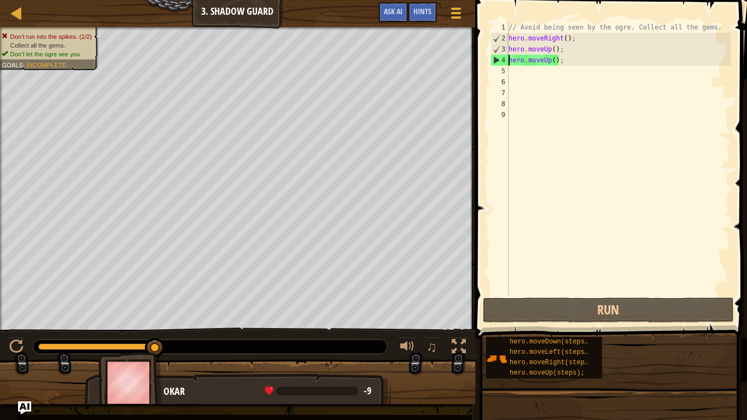
type textarea "hero.moveUp();"
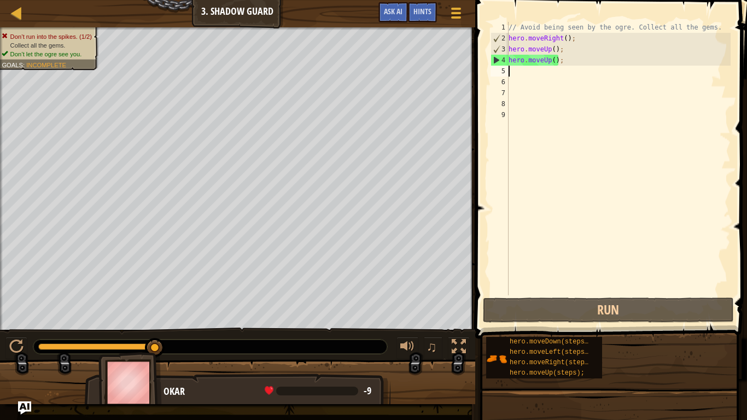
type textarea "hero.moveUp();"
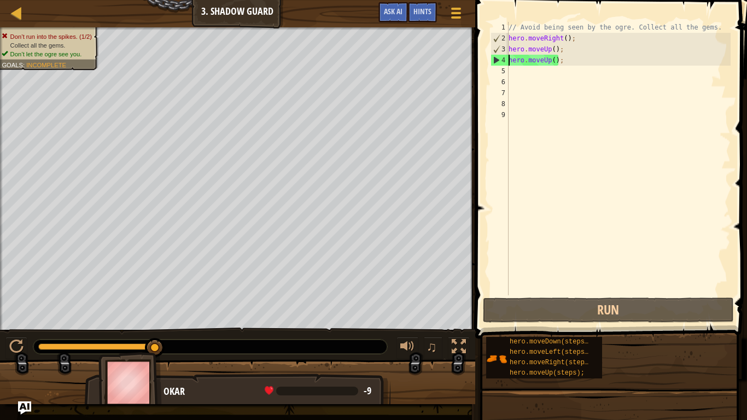
type textarea "hero.moveUp();"
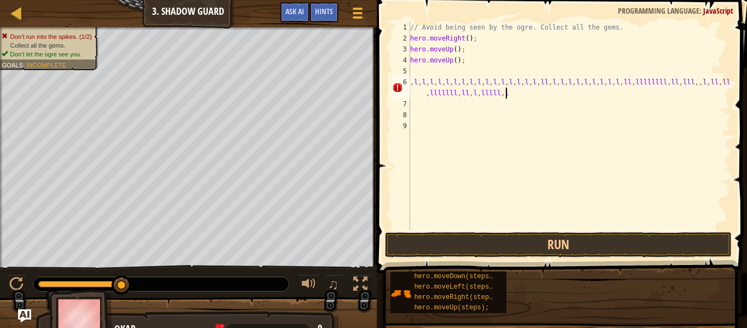
scroll to position [5, 55]
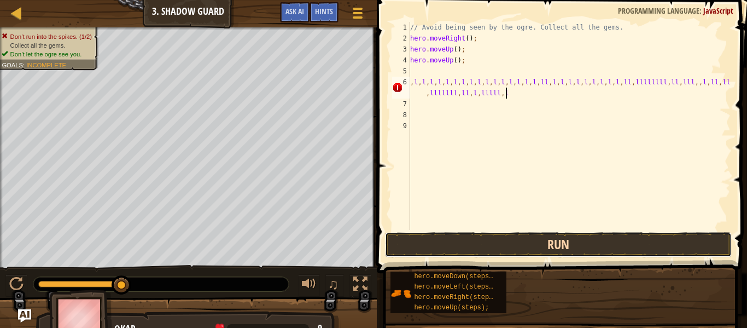
click at [560, 242] on button "Run" at bounding box center [558, 244] width 347 height 25
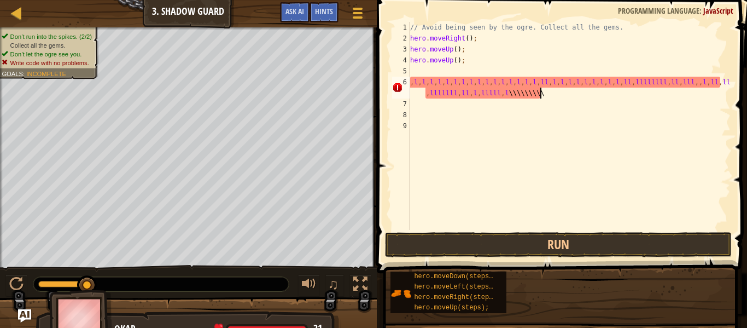
scroll to position [5, 59]
type textarea ",l,l,l,l,l,l,l,l,l,l,l,l,l,l,l,l,ll,l,l,l,l,l,l,l,l,l,ll,llllllll,ll,lll,,l,ll,…"
click at [513, 107] on div "// Avoid being seen by the ogre. Collect all the gems. hero . moveRight ( ) ; h…" at bounding box center [569, 137] width 323 height 230
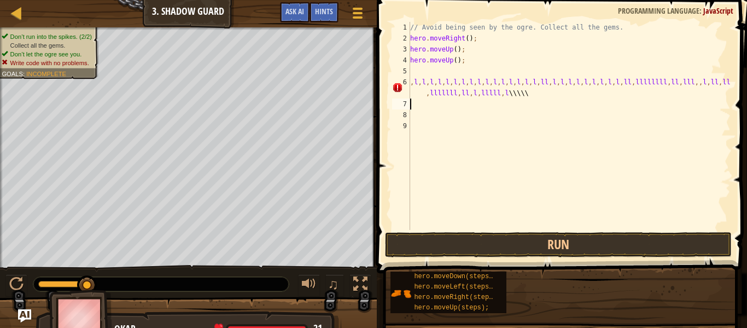
click at [511, 95] on div "// Avoid being seen by the ogre. Collect all the gems. hero . moveRight ( ) ; h…" at bounding box center [569, 137] width 323 height 230
type textarea ",l,l,l,l,l,l,l,l,l,l,l,l,l,l,l,l,ll,l,l,l,l,l,l,l,l,l,ll,llllllll,ll,lll,,l,ll,…"
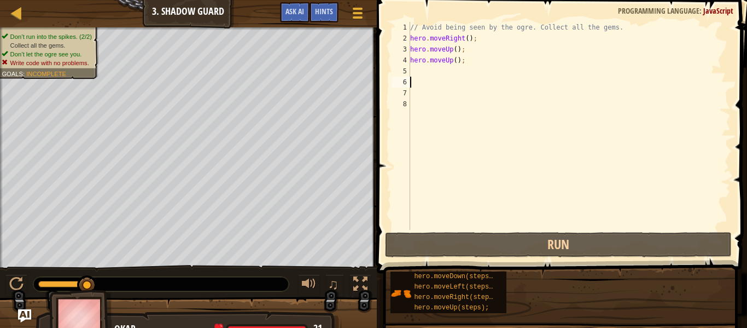
click at [511, 95] on div "// Avoid being seen by the ogre. Collect all the gems. hero . moveRight ( ) ; h…" at bounding box center [569, 137] width 323 height 230
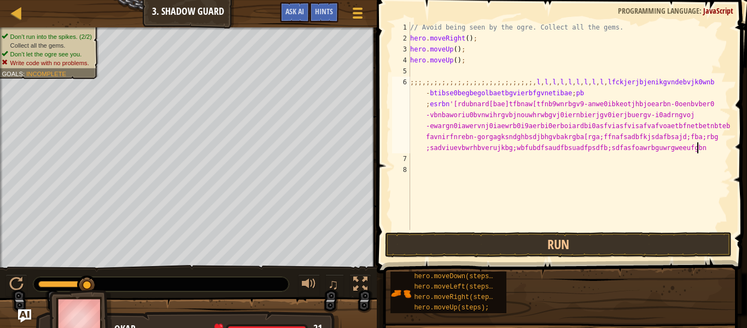
type textarea ";;;,;,;,;,;,;,;,;,;,;,;,;,;,;,;,l,l,l,l,l,l,l,l,l,lfckjerjbjenikgvndebvjk0wnb-b…"
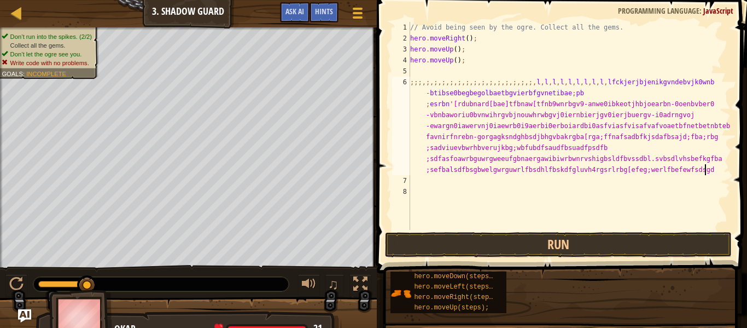
scroll to position [5, 65]
type textarea "awibiwrbwnrvshigbsldfbvssdbl.svbsdlvhsbefkgfba;sefbalsdfbsgbwelgwrguwrlfbsdhlfb…"
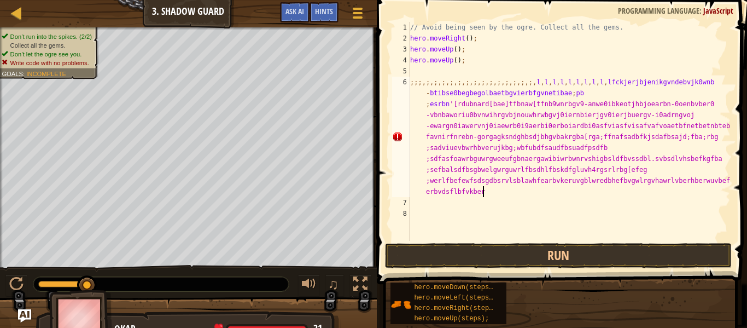
type textarea "vlsblawhfearbvkeruvgblwredbhefbvgwlrgvhawrlvberhberwuvbefpaerbvdsflbfvkbereurfv"
type textarea "larnbvlarfvuawrpvb"
click at [597, 111] on div "// Avoid being seen by the ogre. Collect all the gems. hero . moveRight ( ) ; h…" at bounding box center [569, 142] width 323 height 241
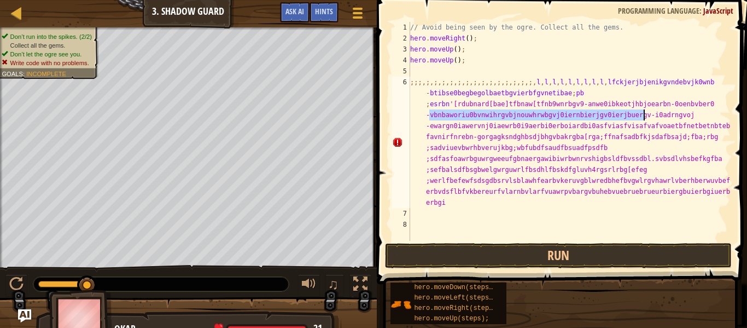
type textarea ";;;,;,;,;,;,;,;,;,;,;,;,;,;,;,;,l,l,l,l,l,l,l,l,l,lfckjerjbjenikgvndebvjk0wnb-b…"
click at [597, 111] on div "// Avoid being seen by the ogre. Collect all the gems. hero . moveRight ( ) ; h…" at bounding box center [569, 142] width 323 height 241
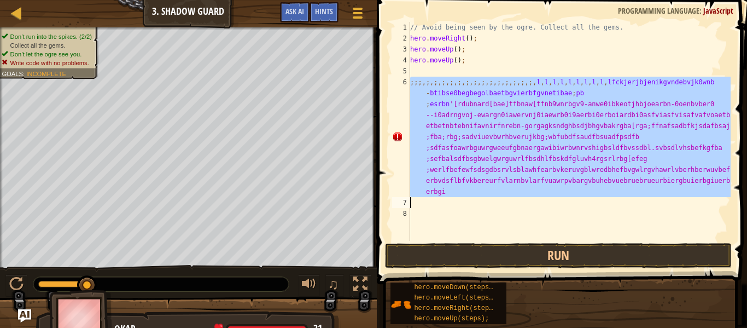
click at [597, 111] on div "// Avoid being seen by the ogre. Collect all the gems. hero . moveRight ( ) ; h…" at bounding box center [569, 142] width 323 height 241
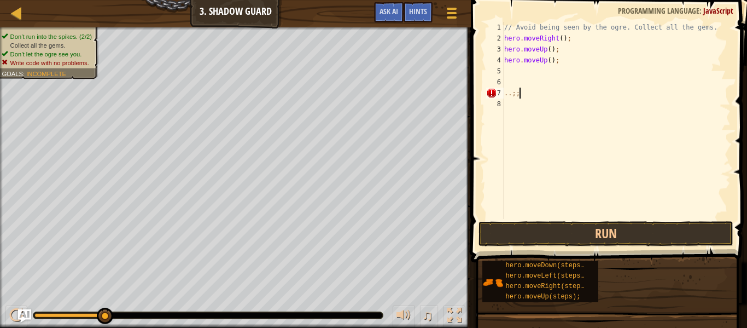
scroll to position [5, 2]
type textarea "."
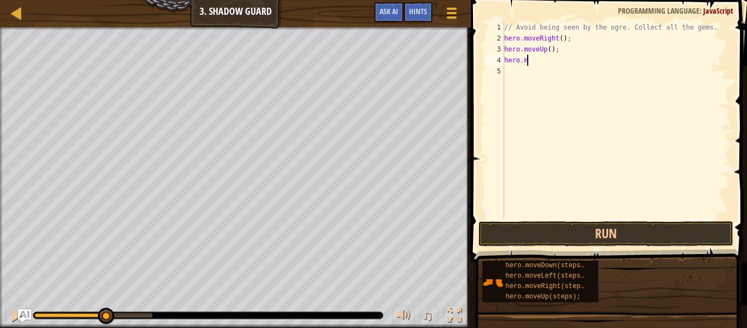
type textarea "h"
type textarea "hero.moveUp();"
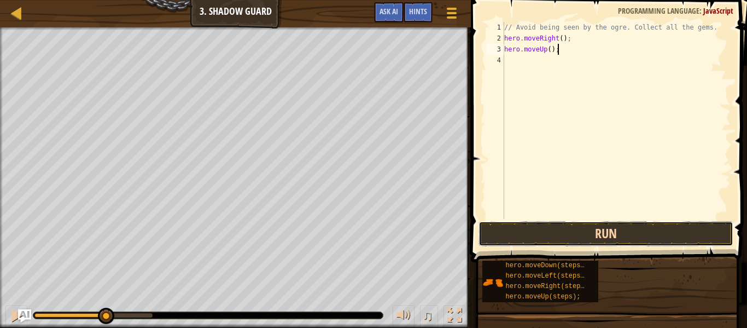
click at [584, 233] on button "Run" at bounding box center [606, 233] width 255 height 25
